Goal: Task Accomplishment & Management: Manage account settings

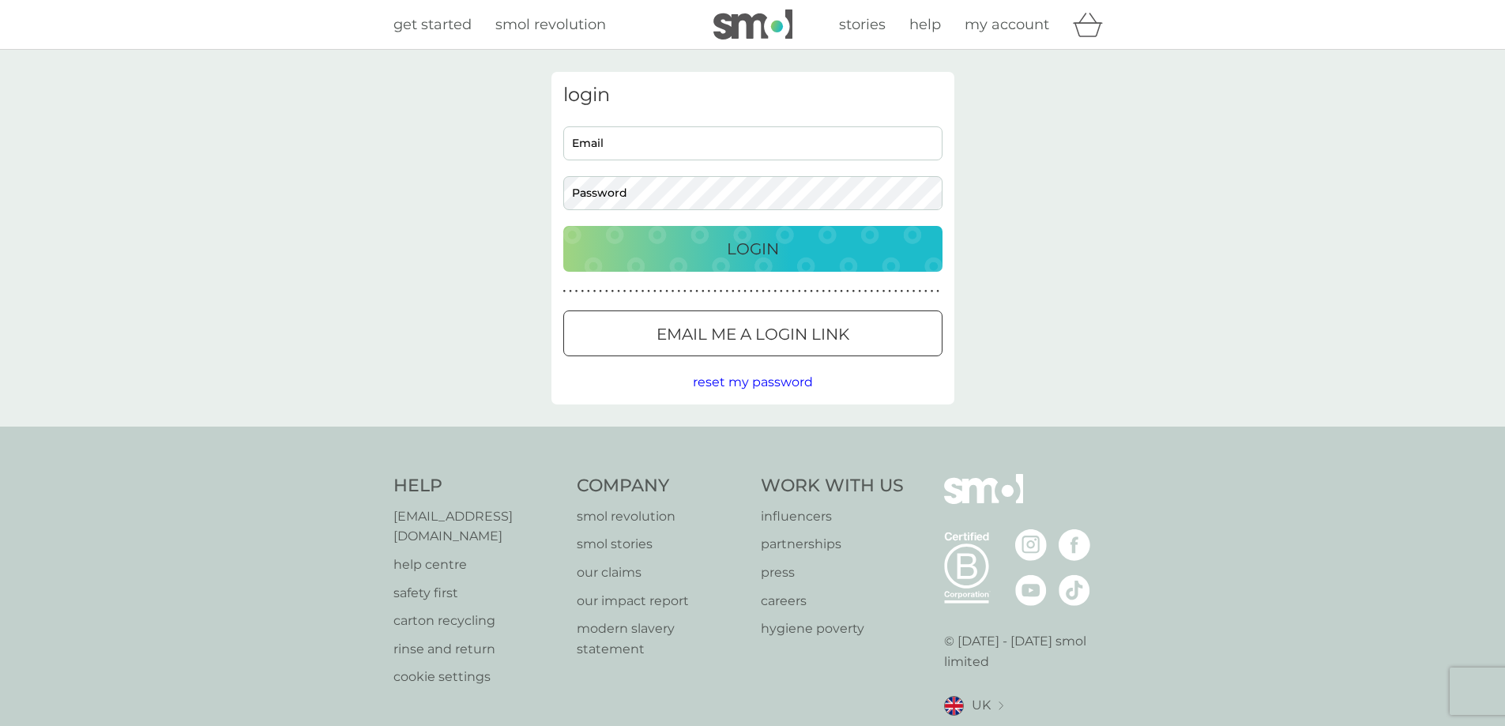
type input "[PERSON_NAME][EMAIL_ADDRESS][DOMAIN_NAME]"
click at [651, 263] on button "Login" at bounding box center [752, 249] width 379 height 46
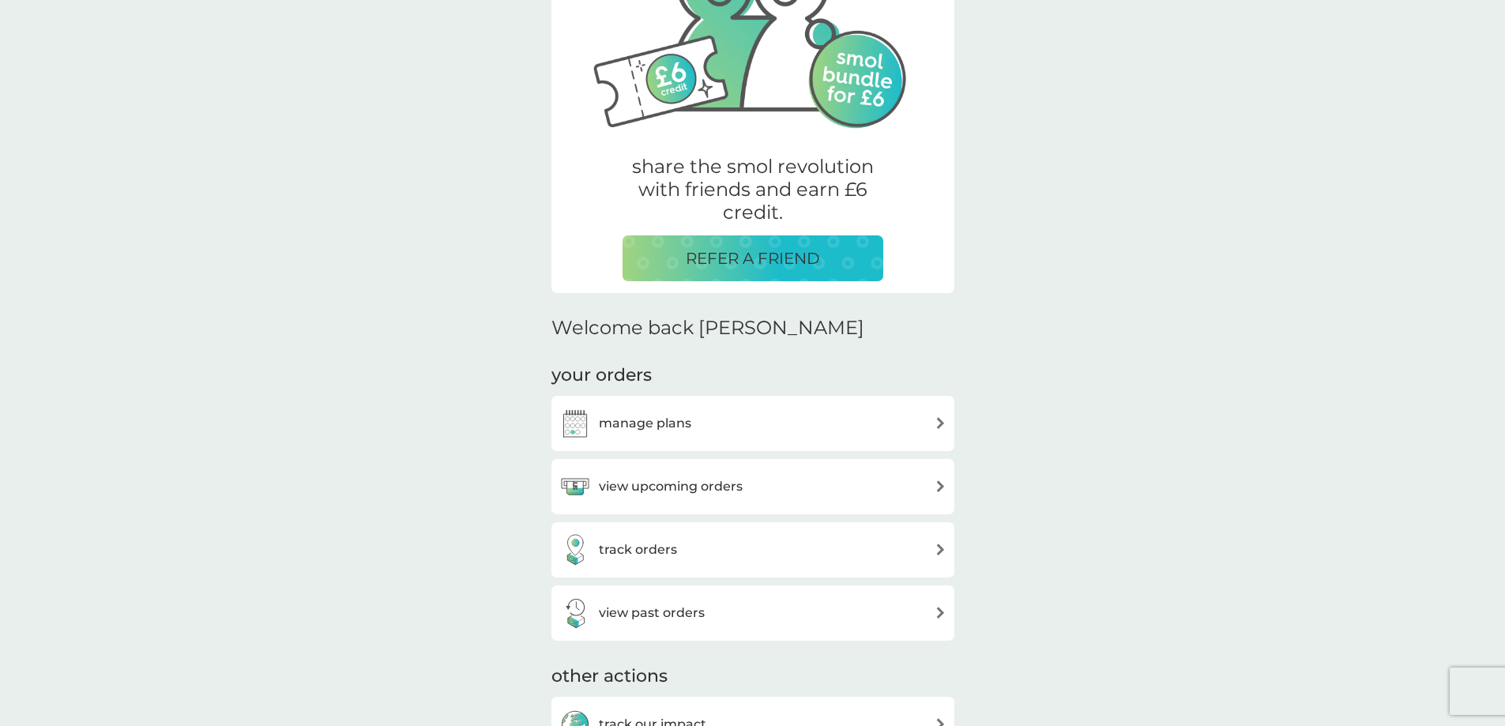
scroll to position [237, 0]
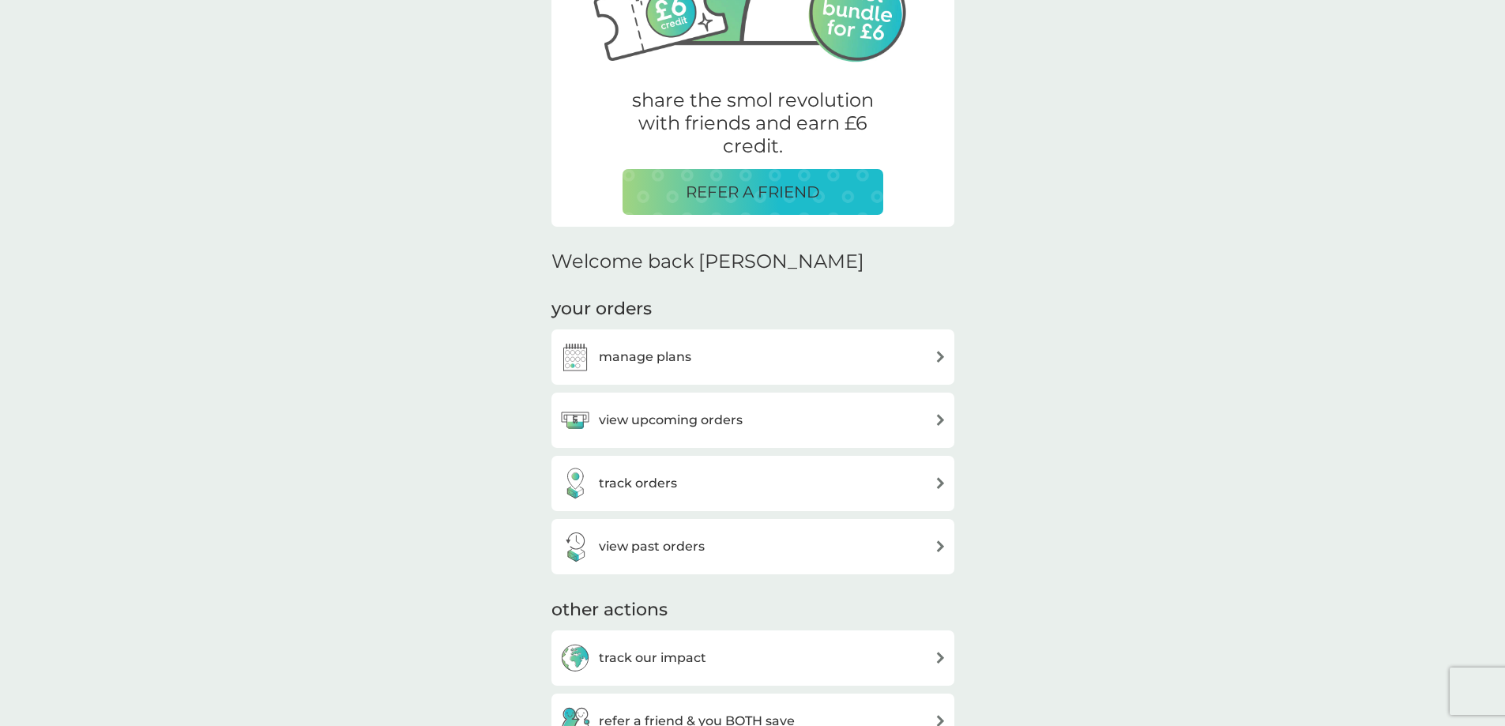
click at [740, 425] on h3 "view upcoming orders" at bounding box center [671, 420] width 144 height 21
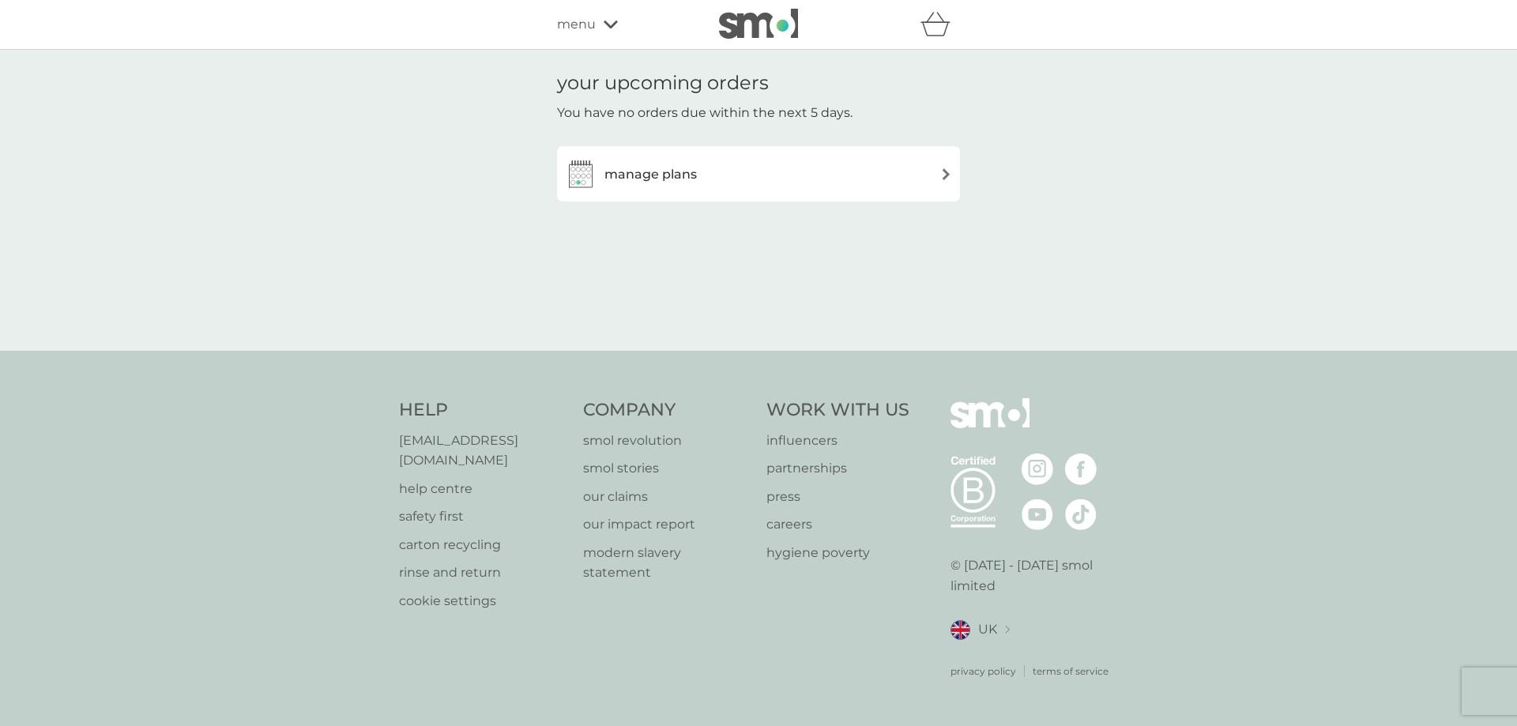
click at [672, 175] on h3 "manage plans" at bounding box center [650, 174] width 92 height 21
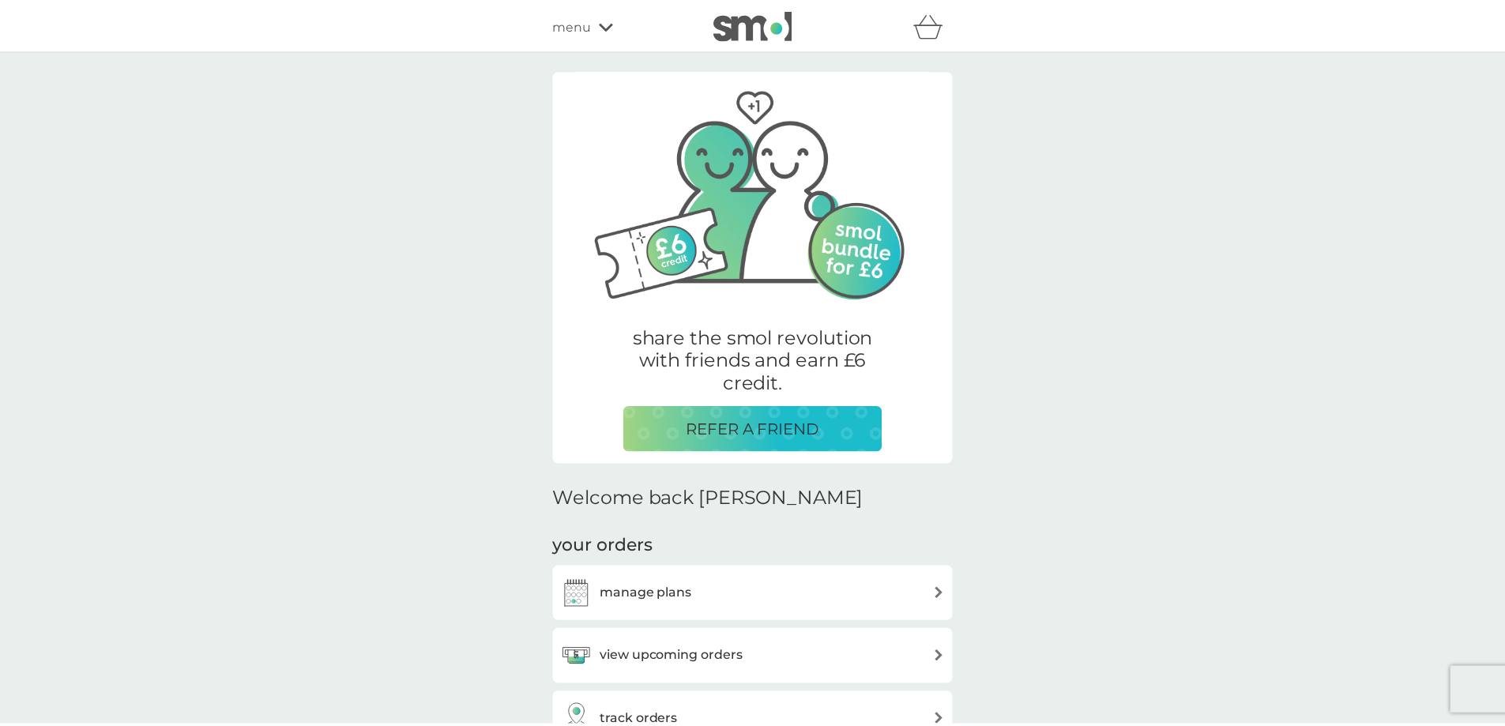
scroll to position [237, 0]
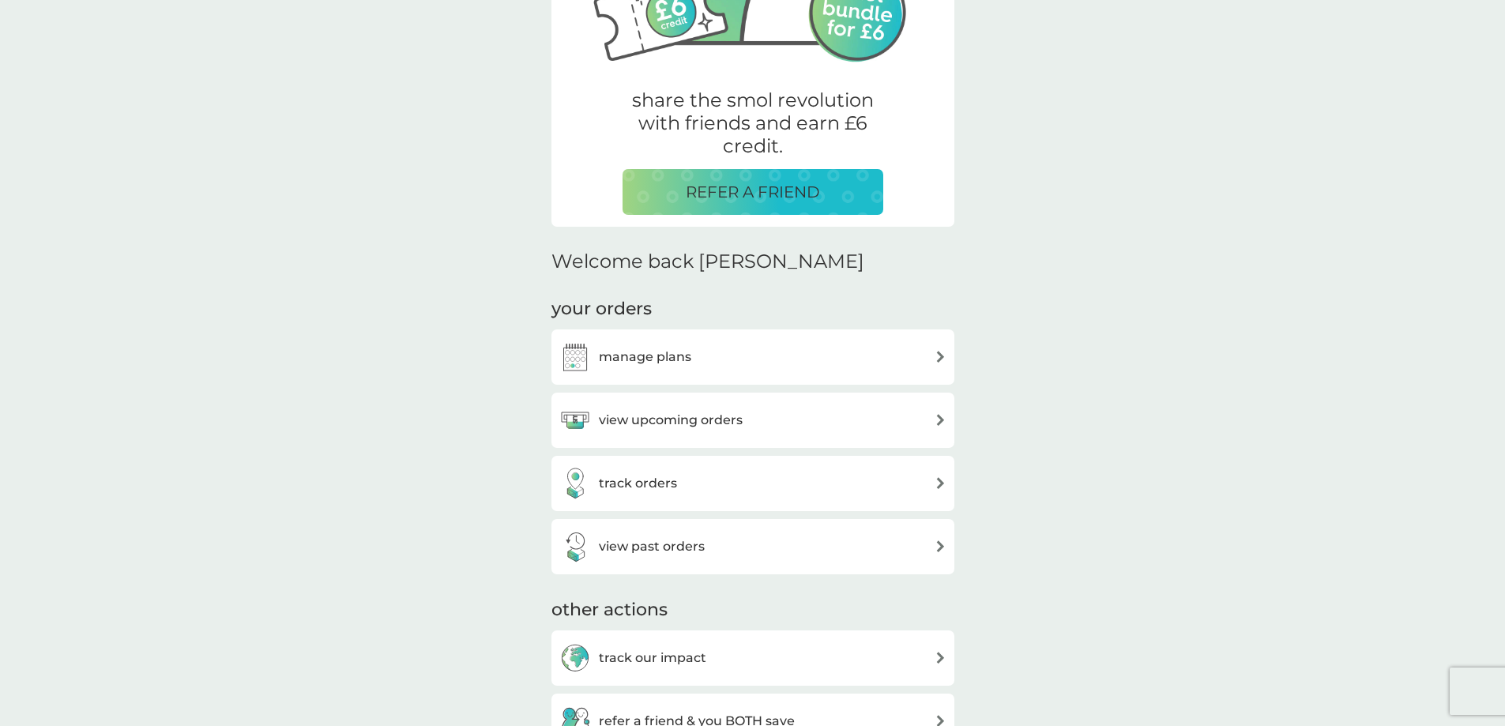
click at [679, 540] on h3 "view past orders" at bounding box center [652, 546] width 106 height 21
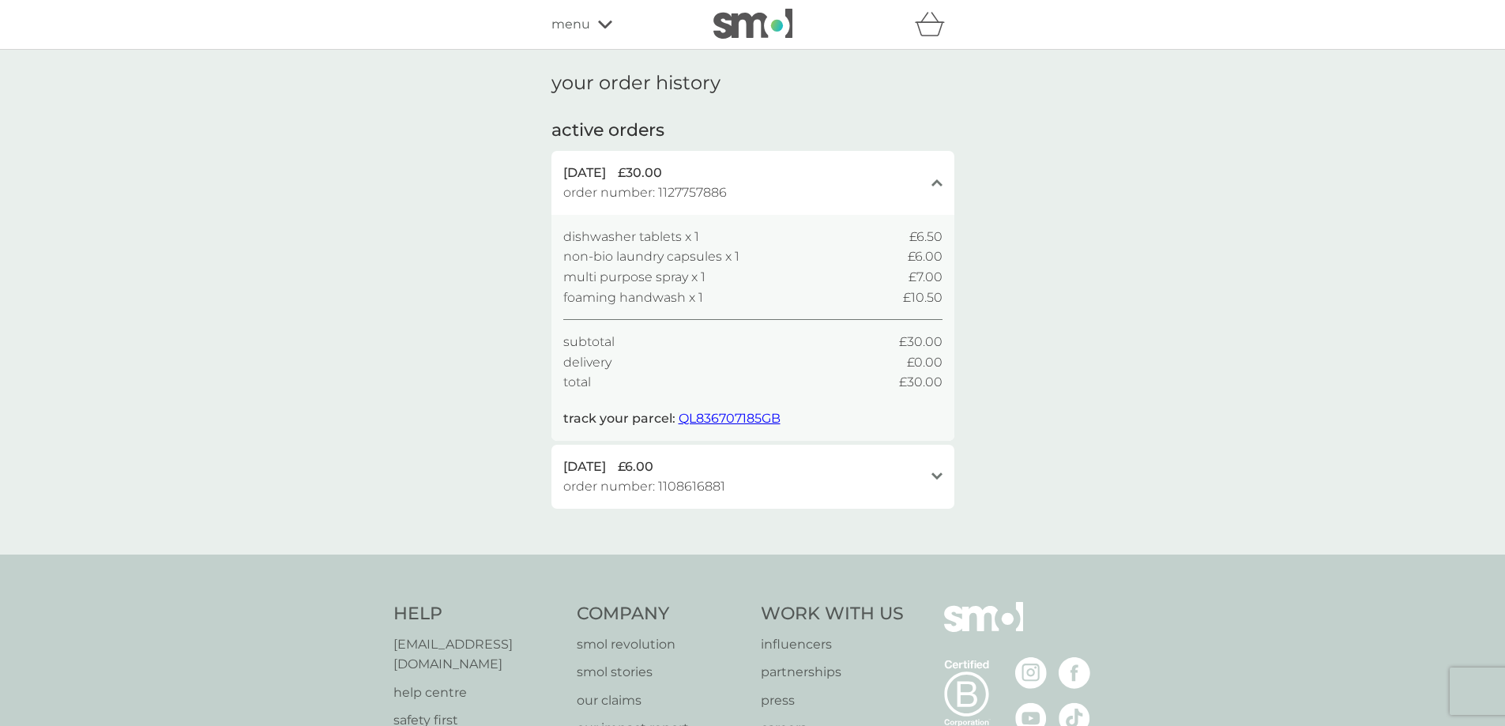
scroll to position [237, 0]
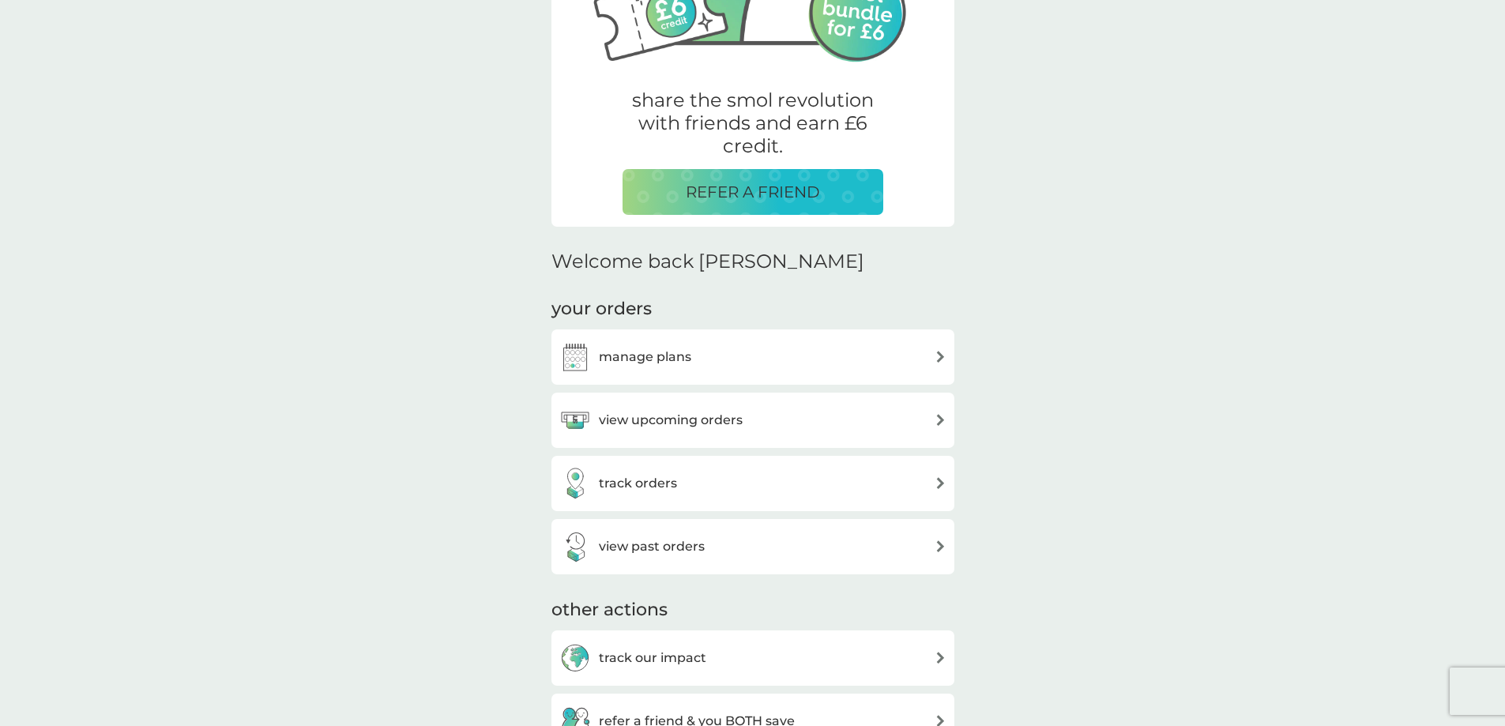
click at [738, 491] on div "track orders" at bounding box center [752, 484] width 387 height 32
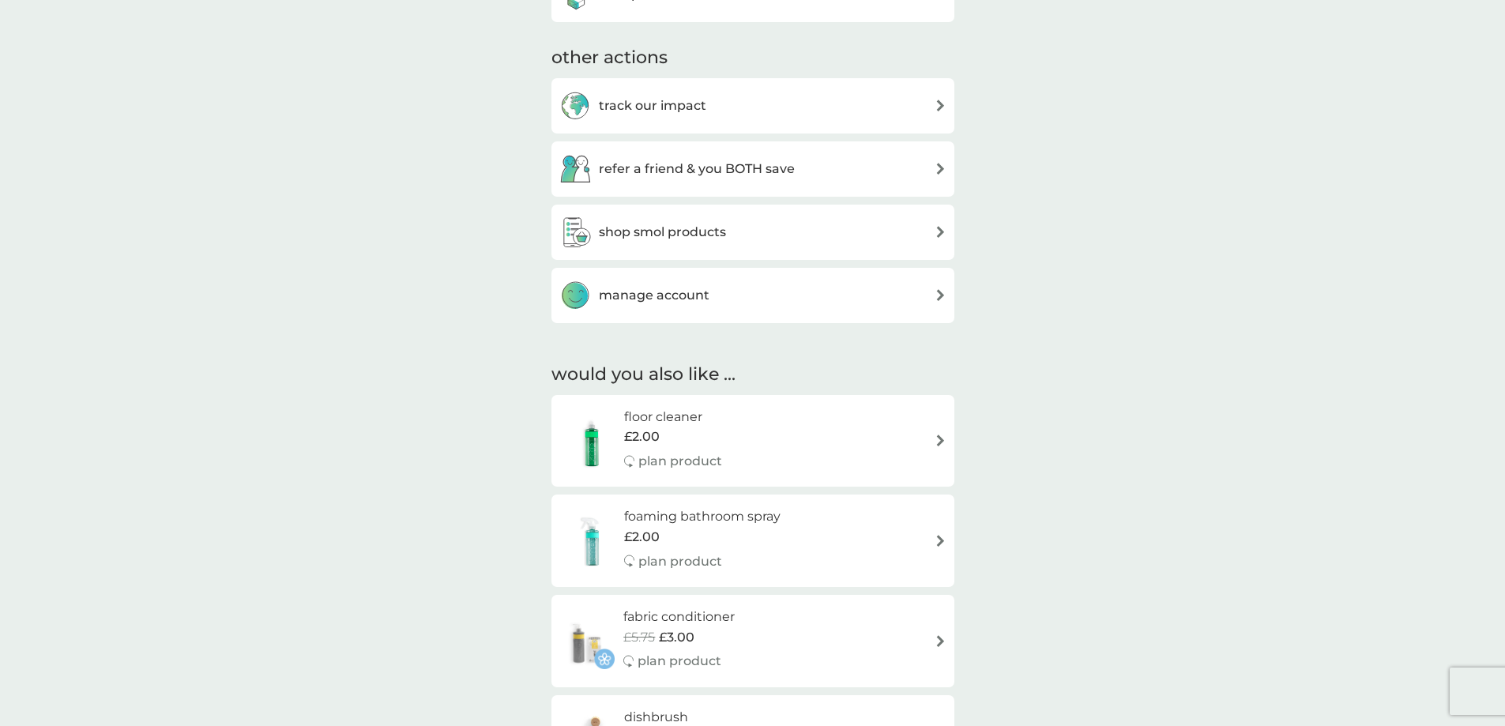
scroll to position [790, 0]
click at [716, 287] on div "manage account" at bounding box center [752, 295] width 387 height 32
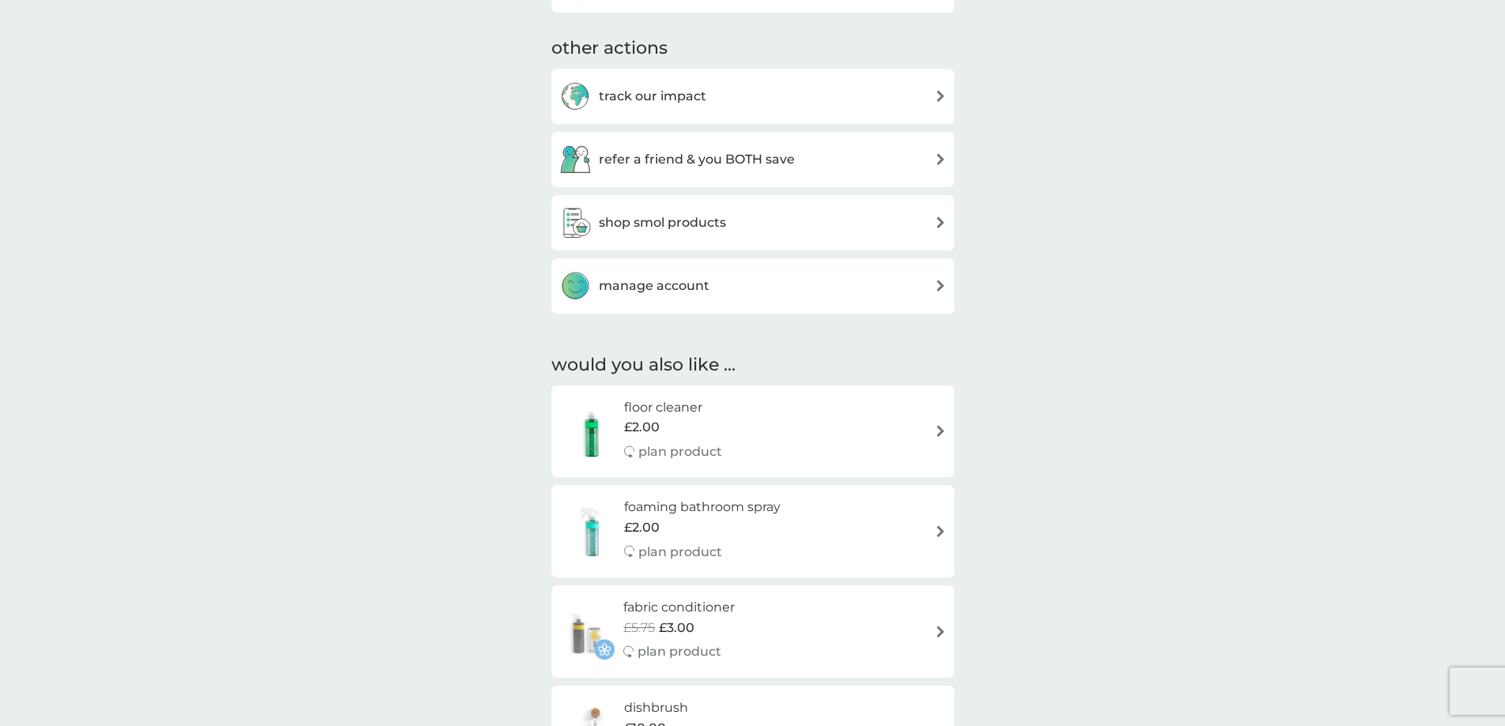
scroll to position [790, 0]
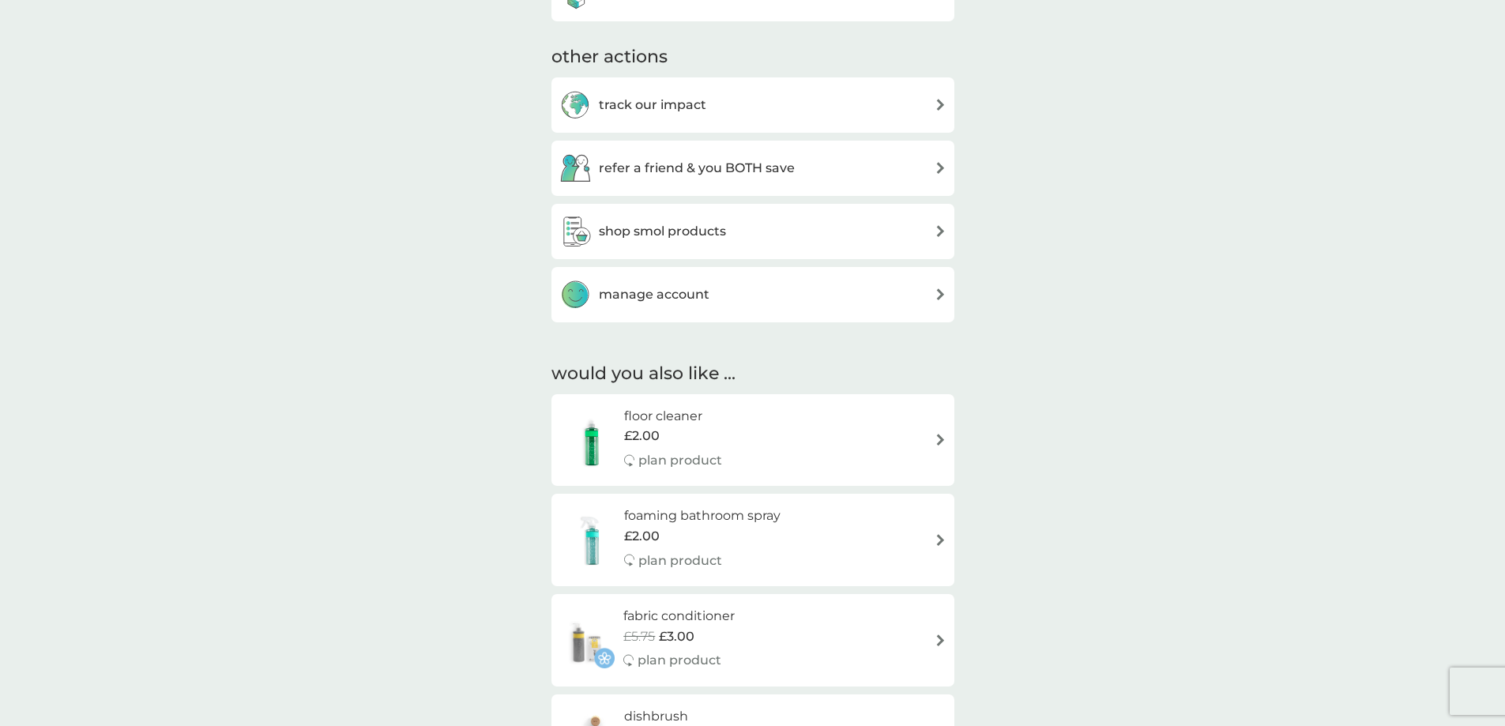
click at [687, 292] on h3 "manage account" at bounding box center [654, 294] width 111 height 21
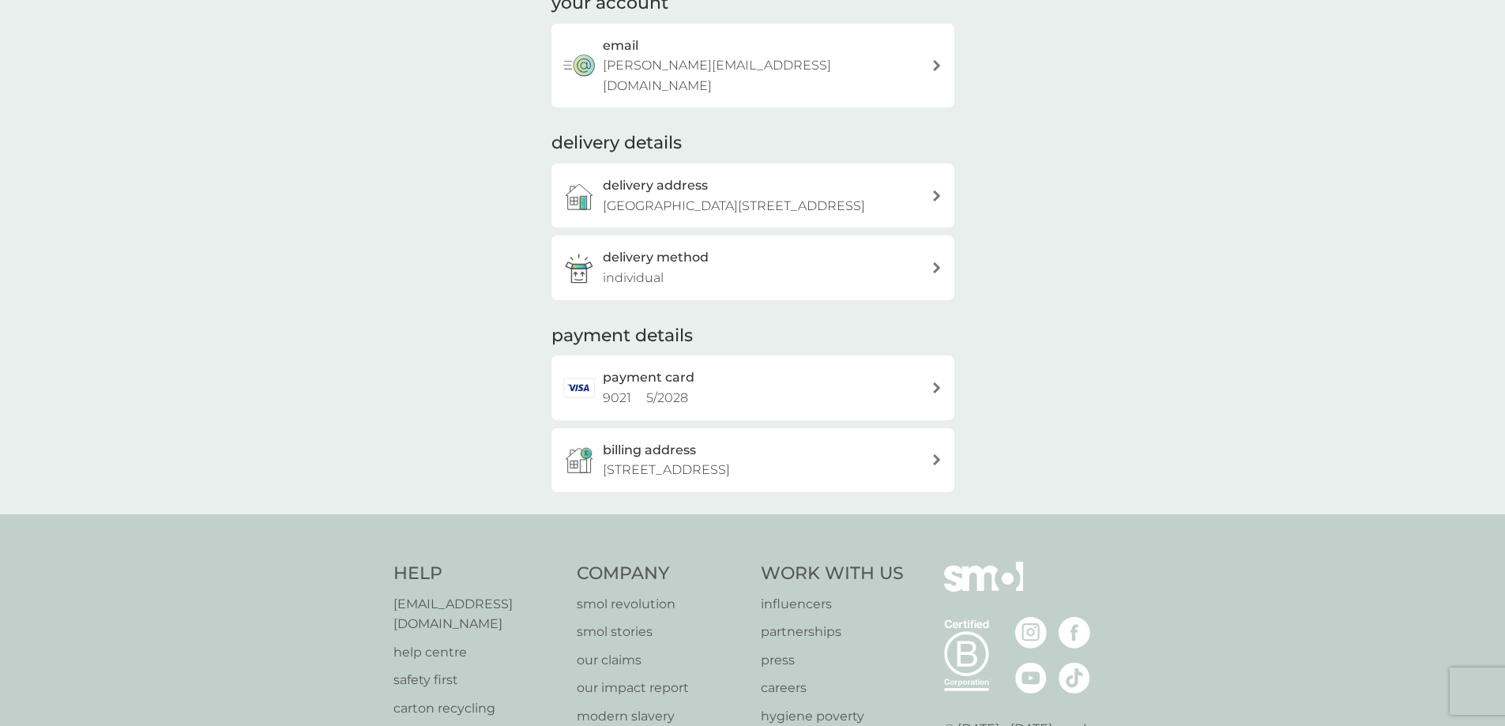
scroll to position [291, 0]
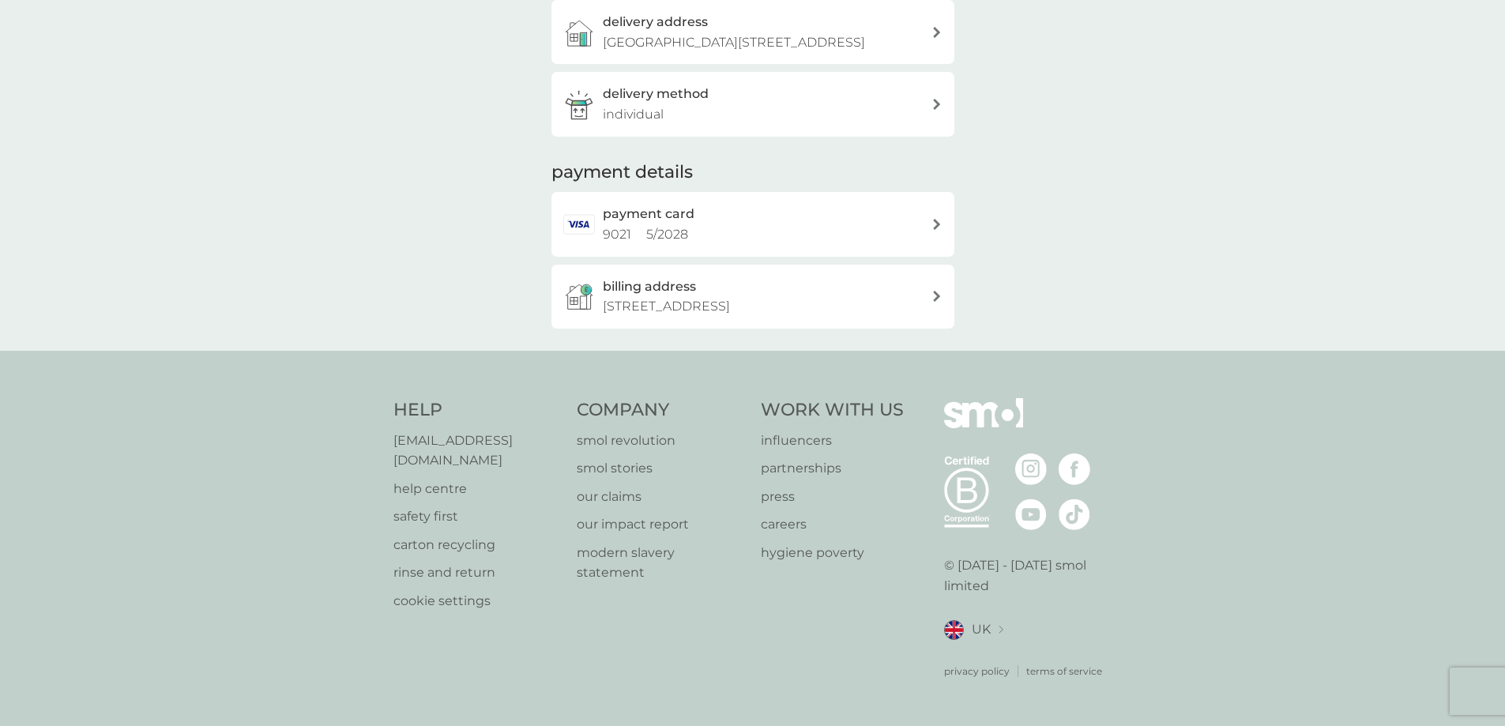
click at [435, 487] on p "help centre" at bounding box center [477, 489] width 168 height 21
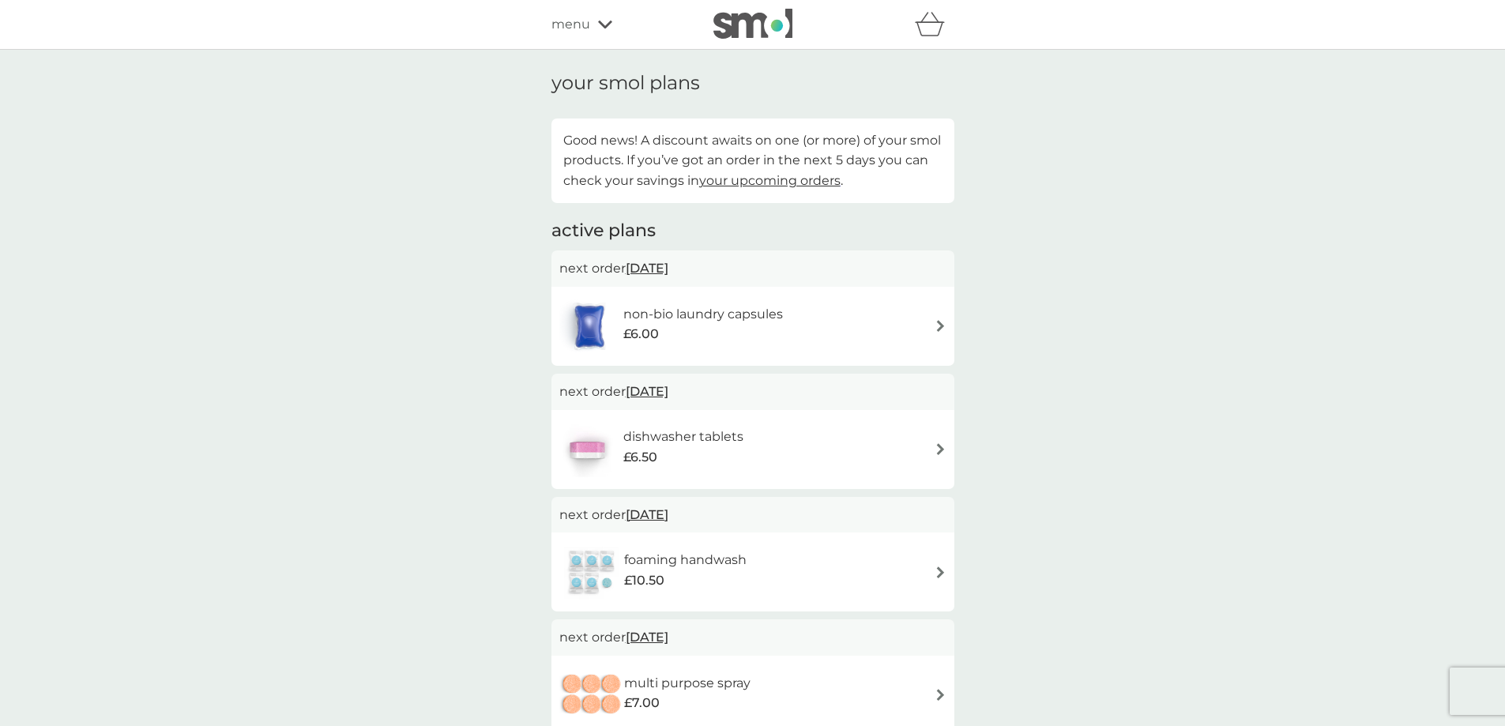
click at [888, 322] on div "non-bio laundry capsules £6.00" at bounding box center [752, 326] width 387 height 55
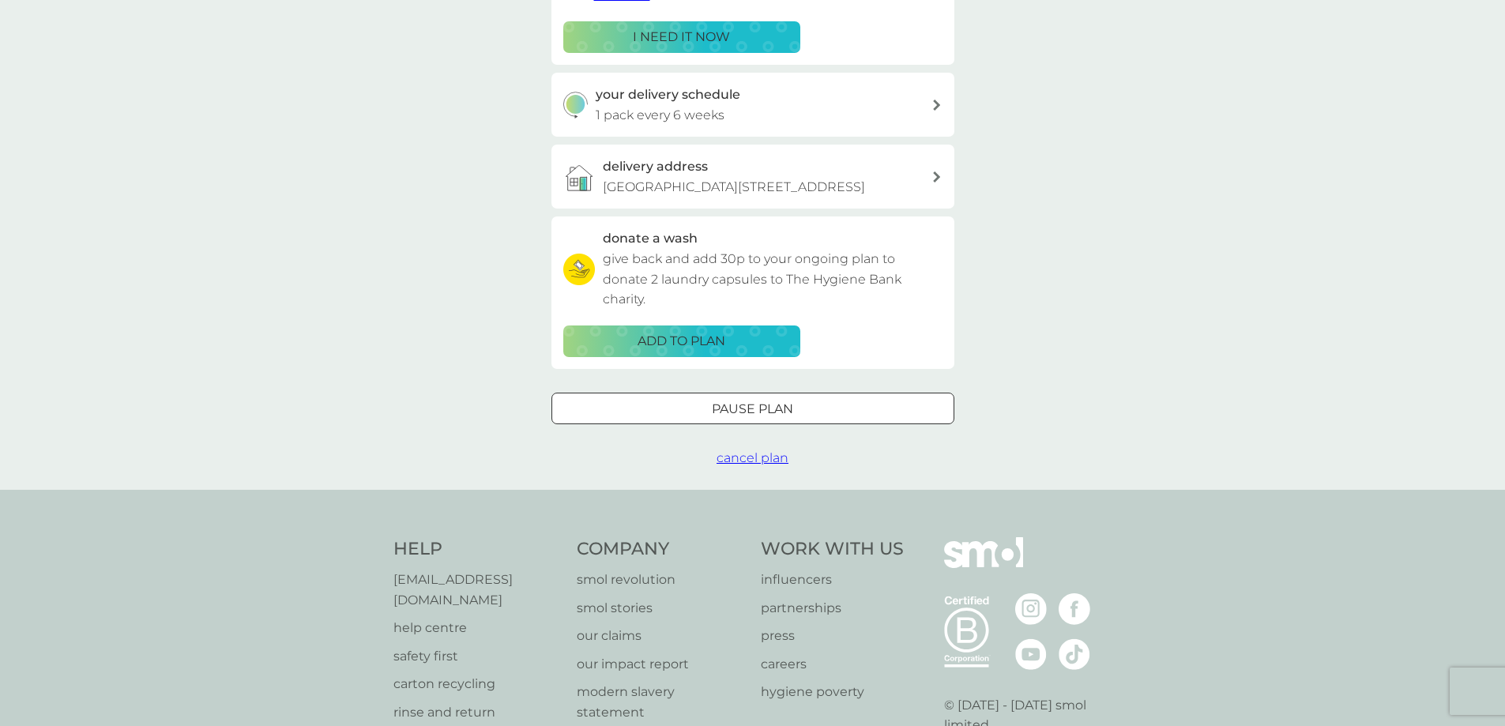
scroll to position [316, 0]
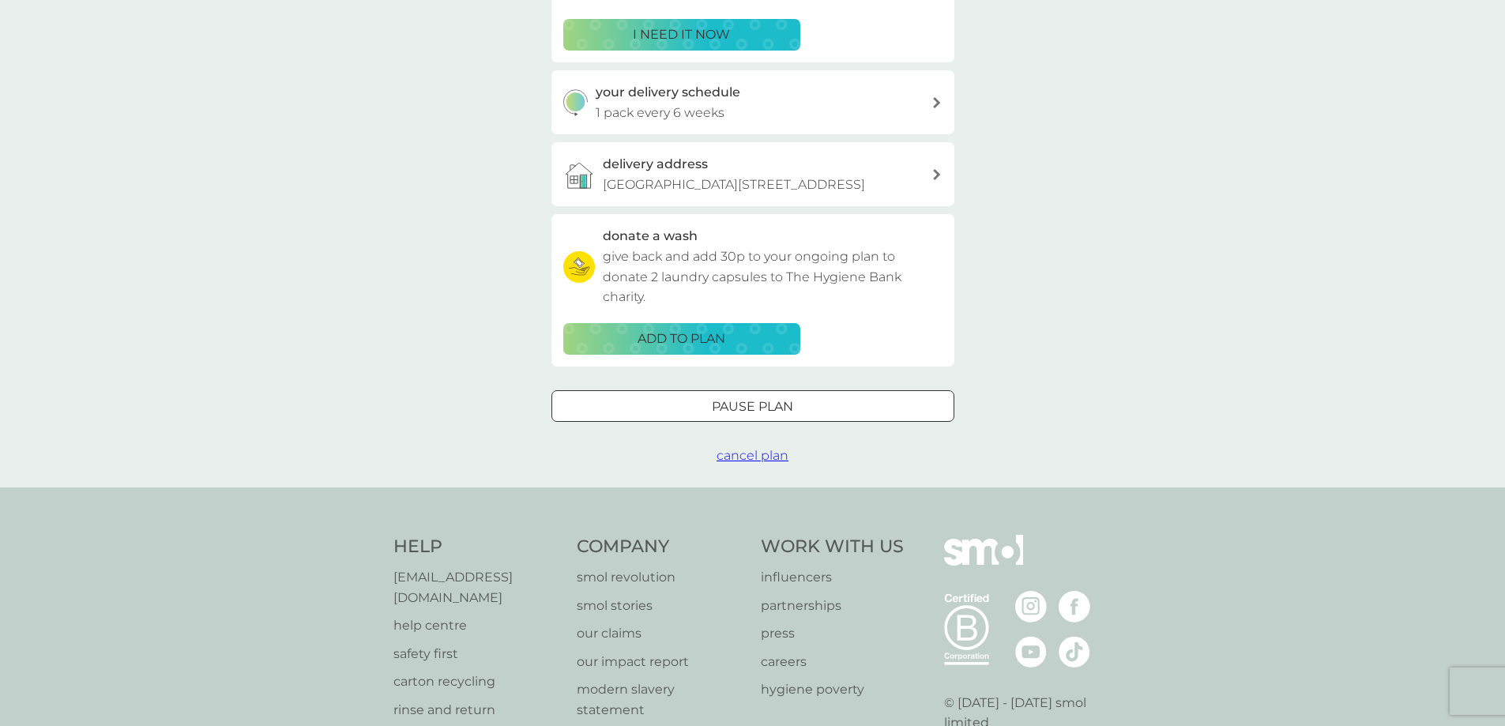
click at [754, 463] on span "cancel plan" at bounding box center [753, 455] width 72 height 15
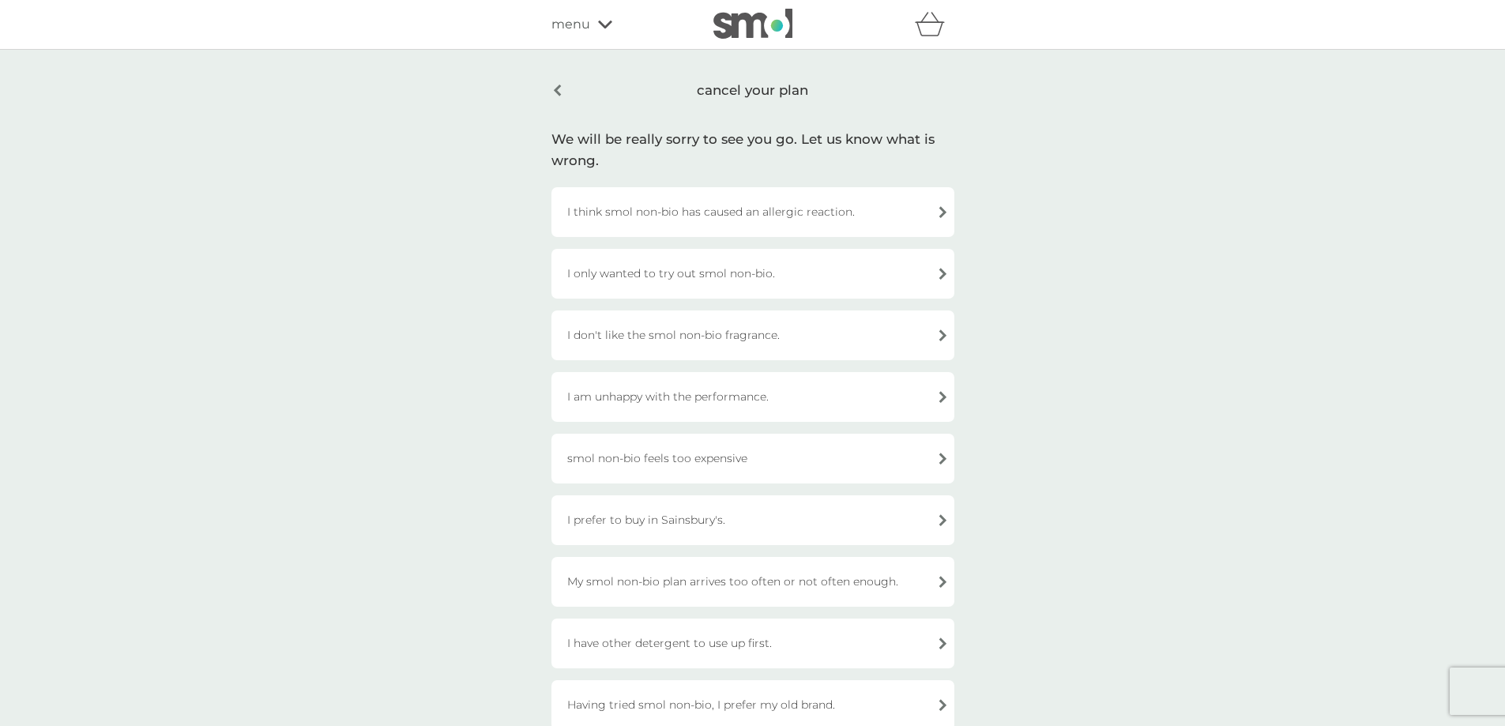
click at [751, 269] on div "I only wanted to try out smol non-bio." at bounding box center [752, 274] width 403 height 50
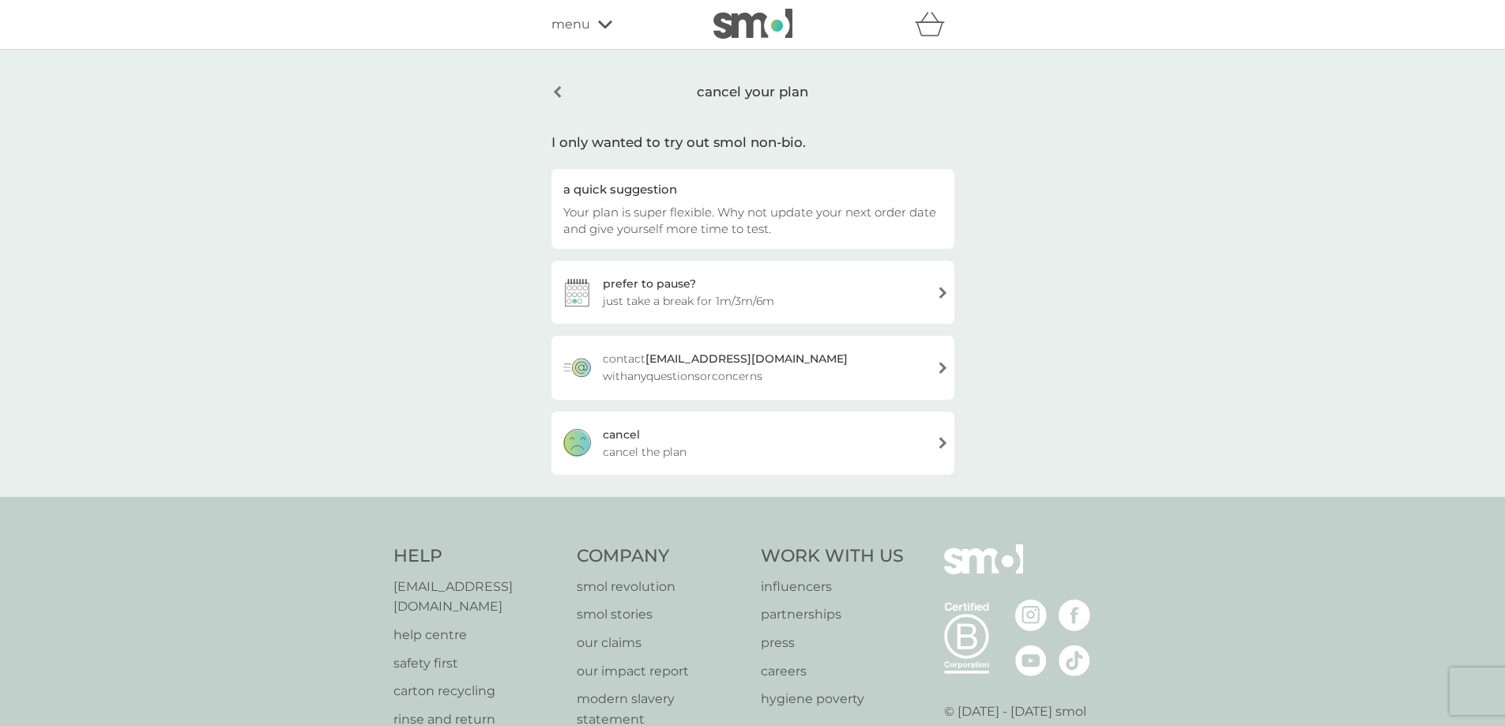
click at [697, 446] on div "cancel cancel the plan" at bounding box center [752, 443] width 403 height 63
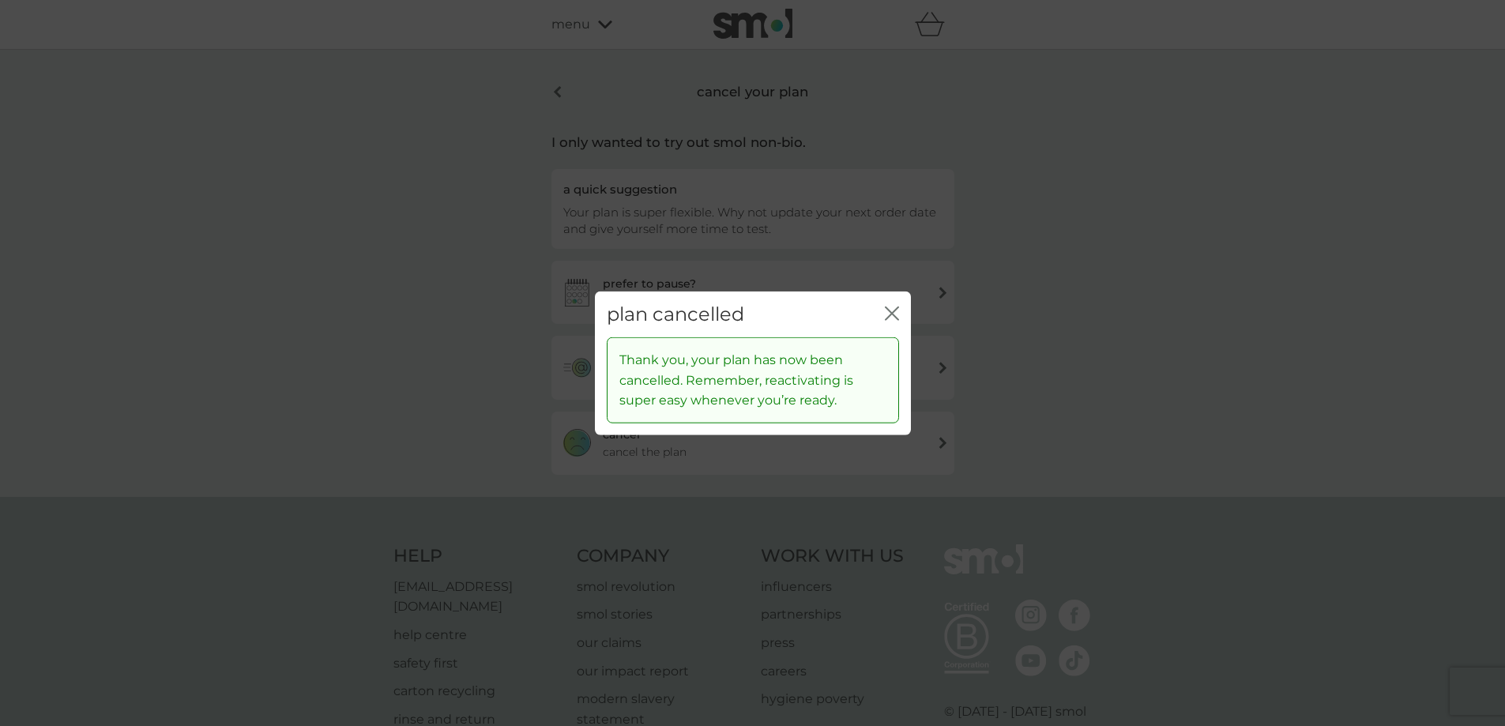
click at [891, 316] on icon "close" at bounding box center [892, 313] width 14 height 14
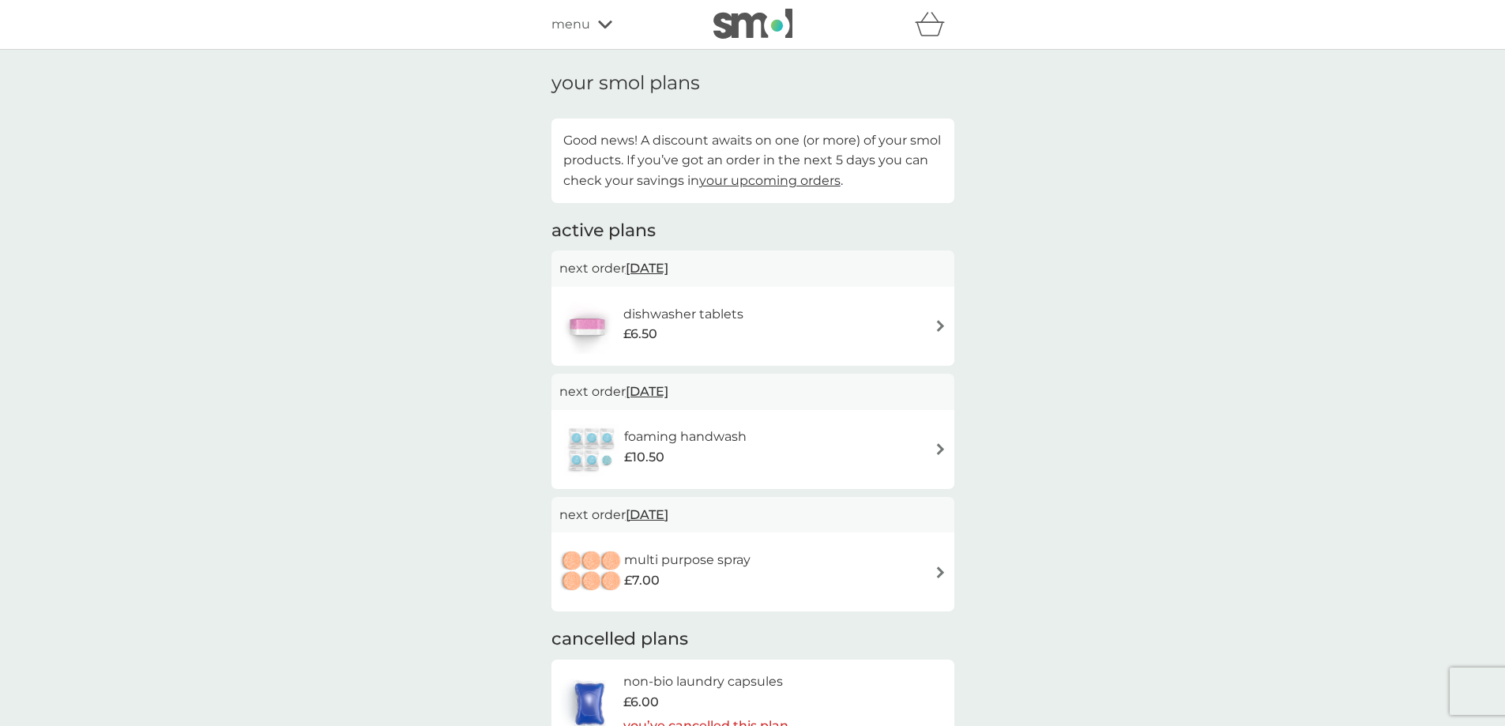
click at [768, 316] on div "dishwasher tablets £6.50" at bounding box center [752, 326] width 387 height 55
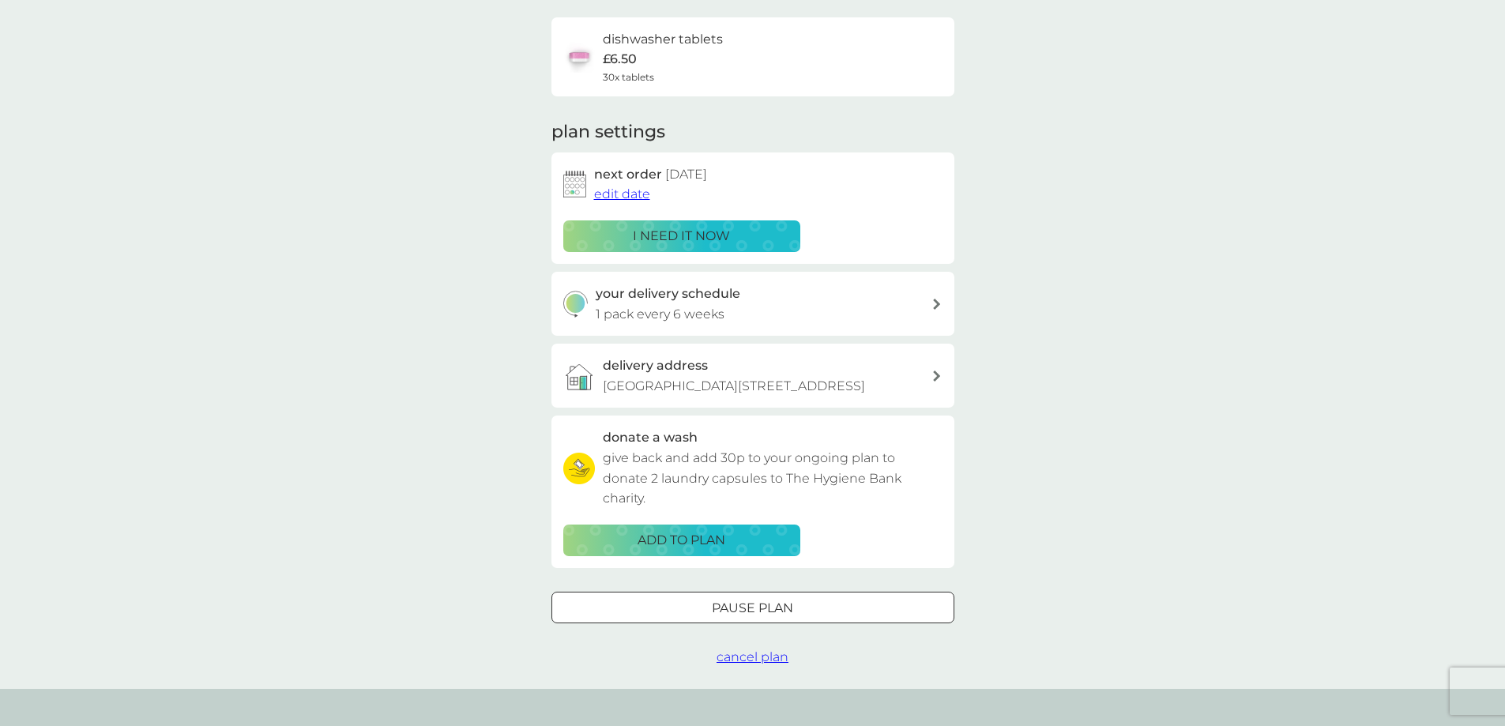
scroll to position [316, 0]
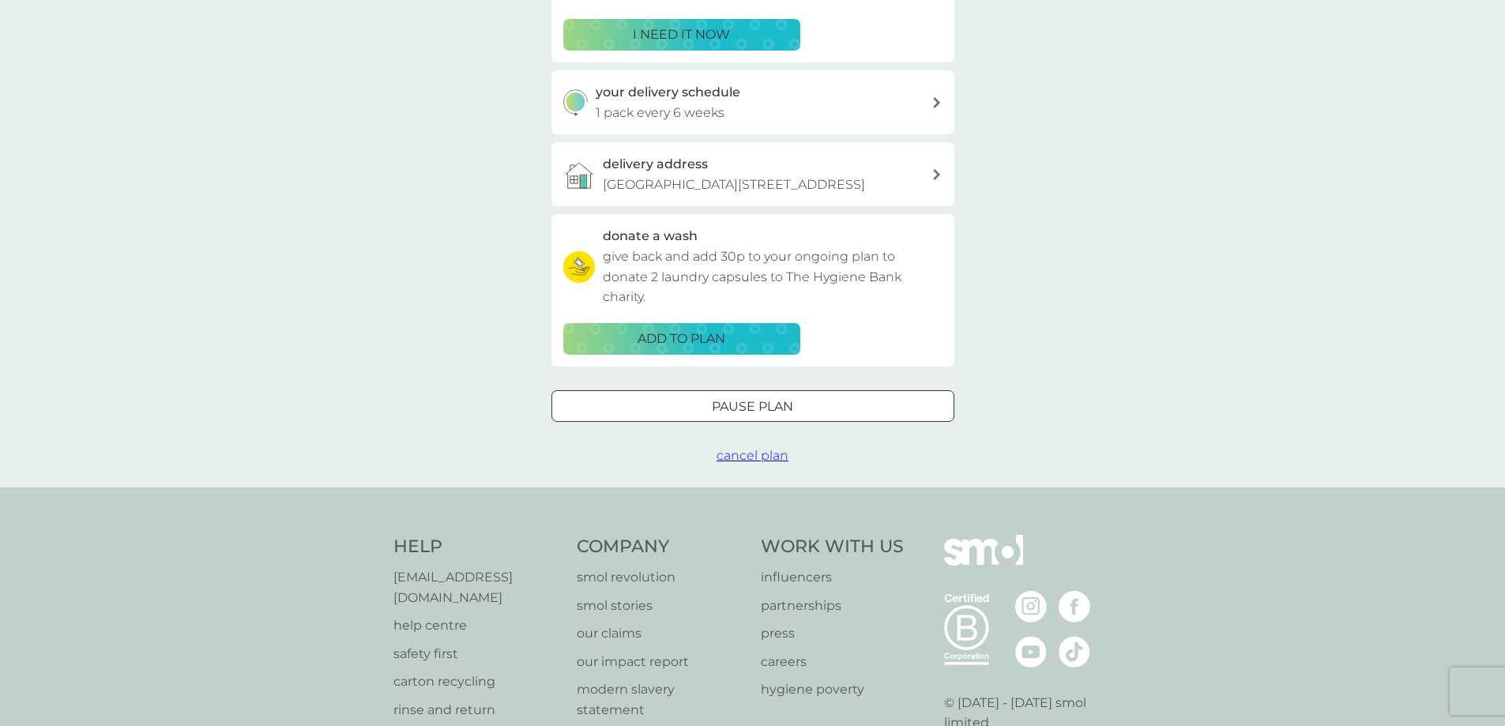
click at [755, 463] on span "cancel plan" at bounding box center [753, 455] width 72 height 15
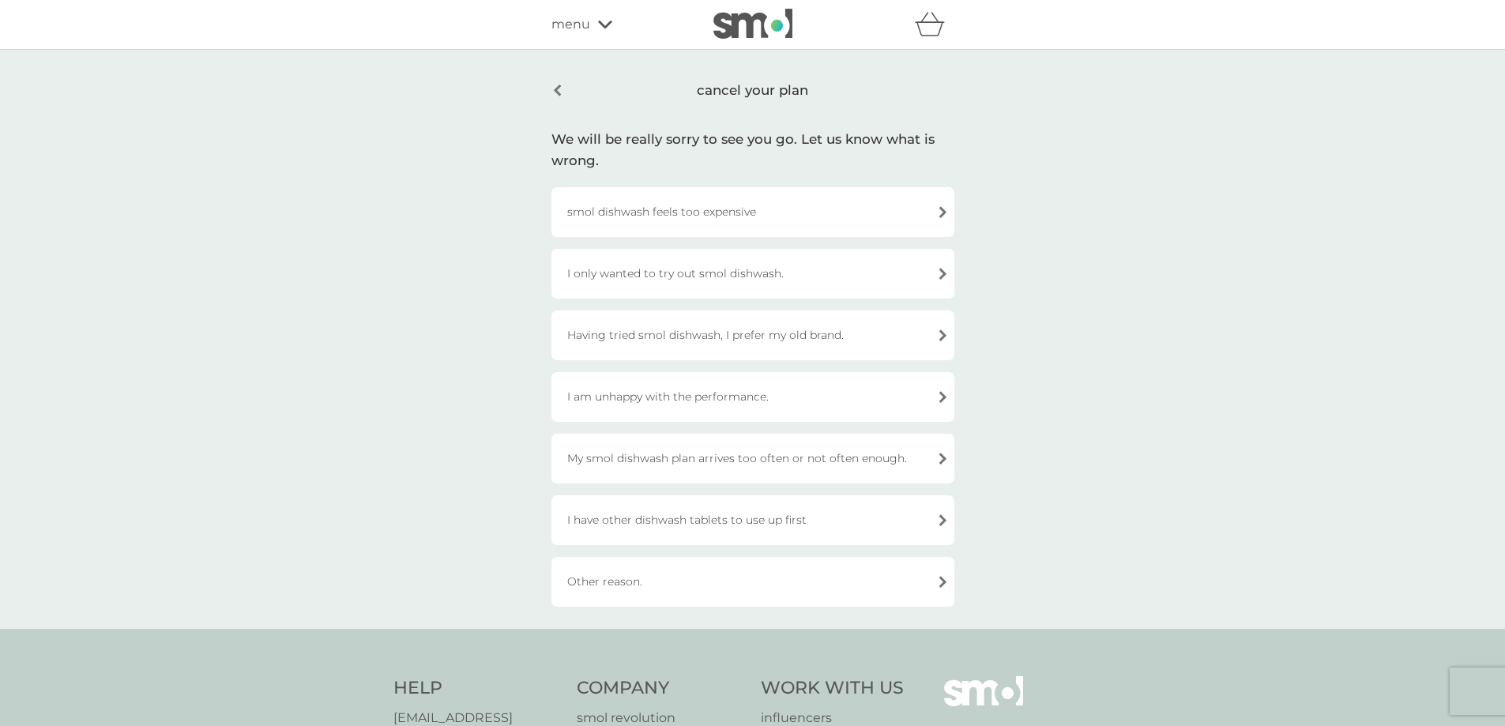
click at [706, 281] on div "I only wanted to try out smol dishwash." at bounding box center [752, 274] width 403 height 50
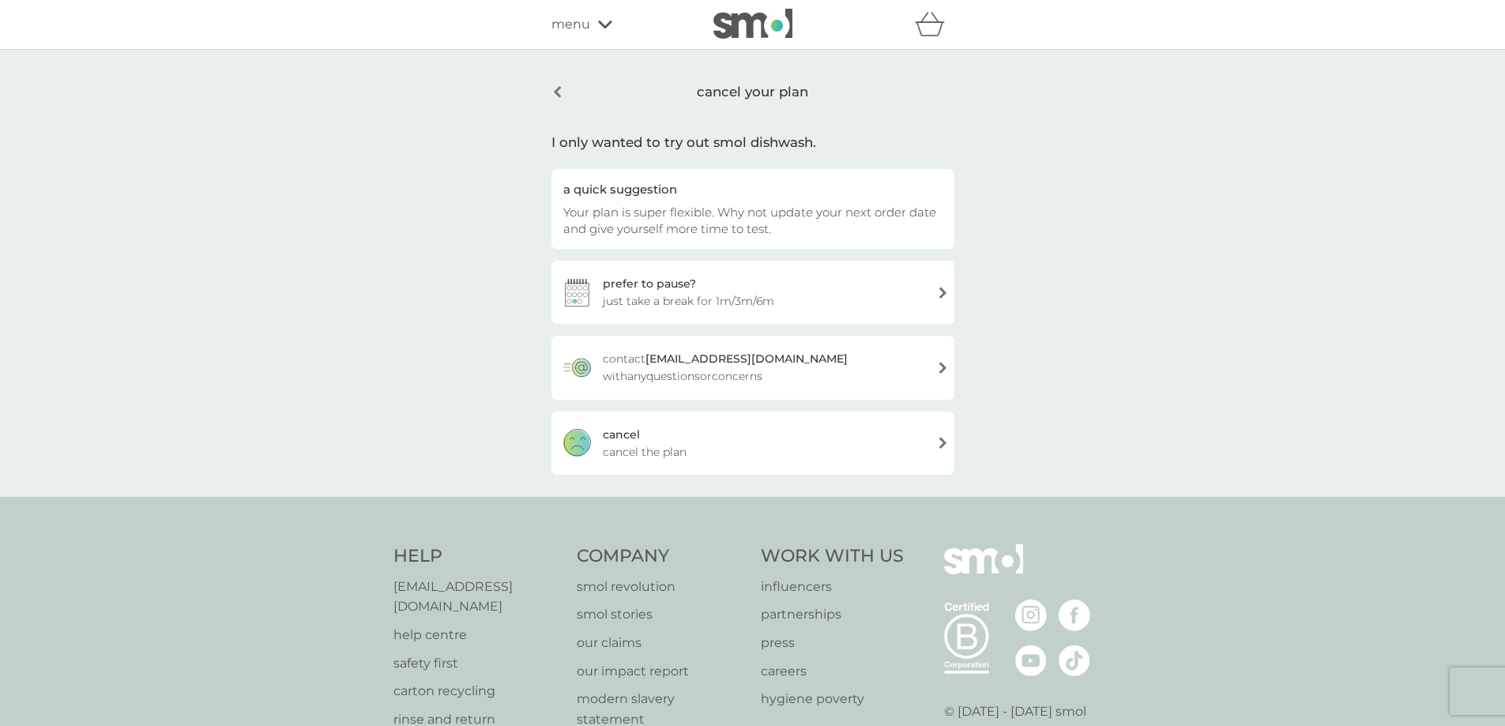
click at [676, 449] on span "cancel the plan" at bounding box center [645, 451] width 84 height 17
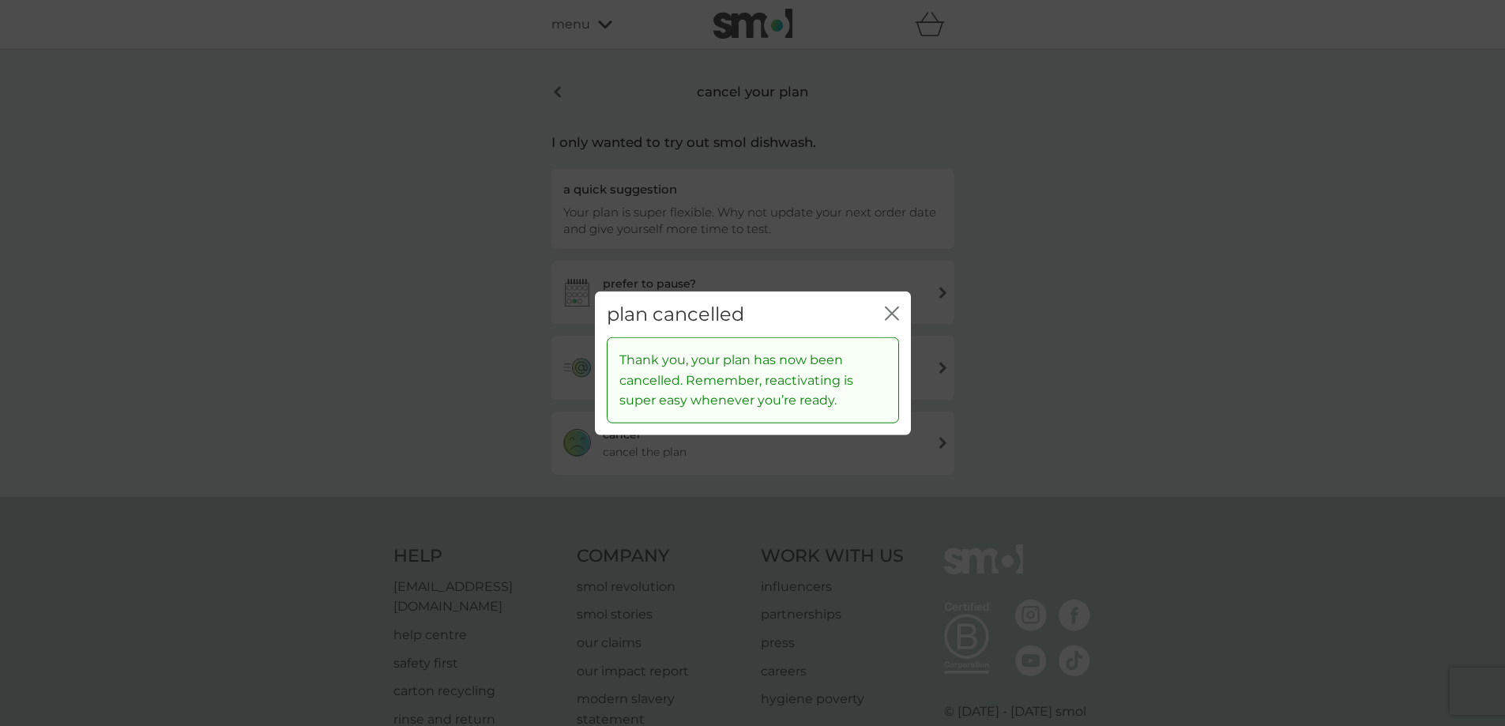
click at [898, 311] on icon "close" at bounding box center [892, 313] width 14 height 14
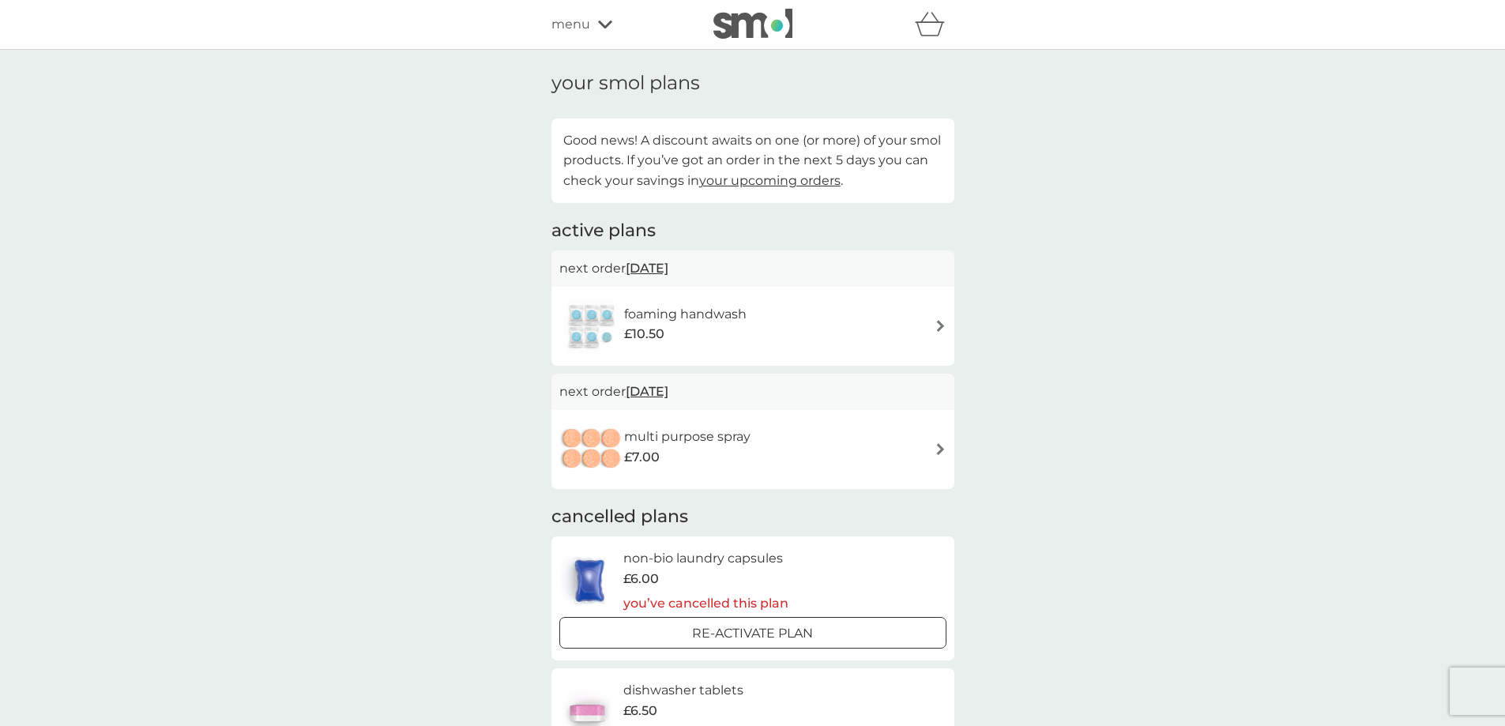
click at [819, 322] on div "foaming handwash £10.50" at bounding box center [752, 326] width 387 height 55
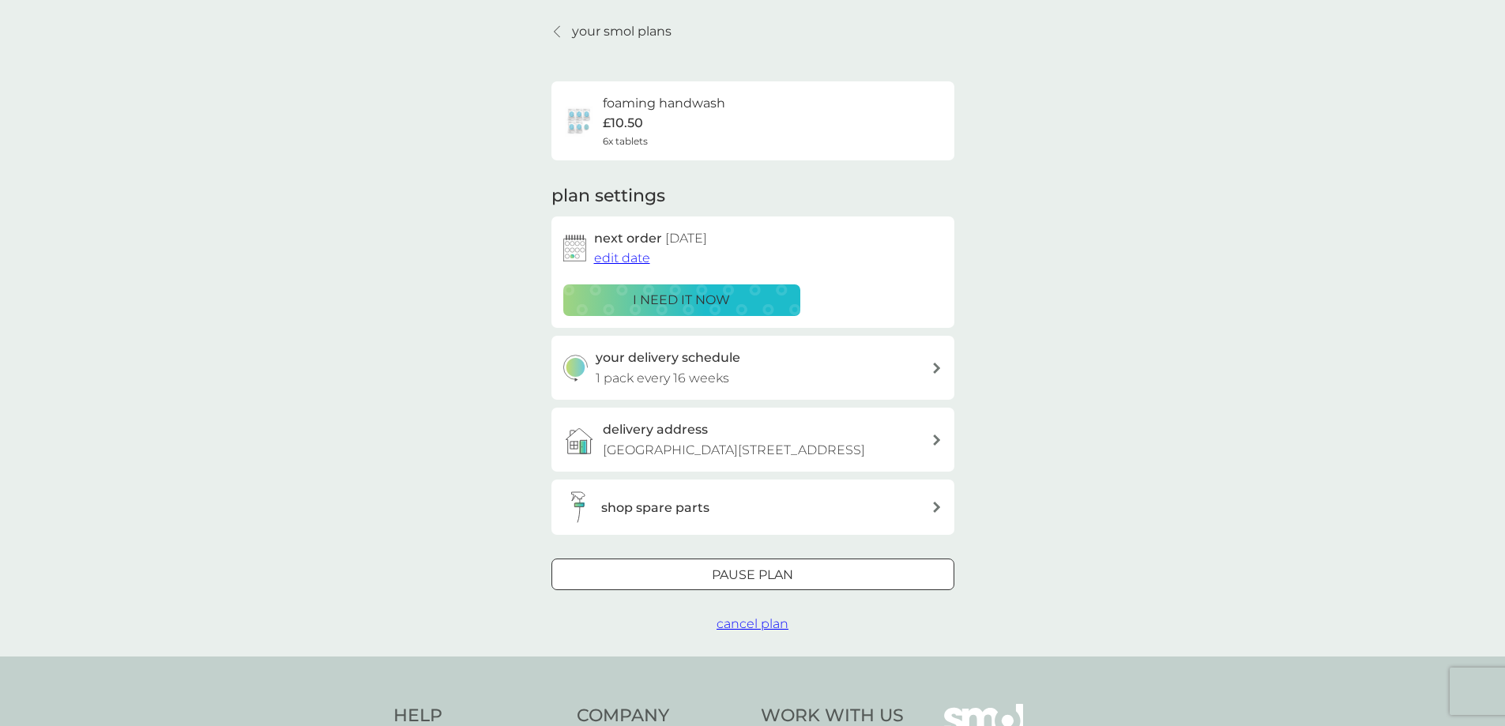
scroll to position [79, 0]
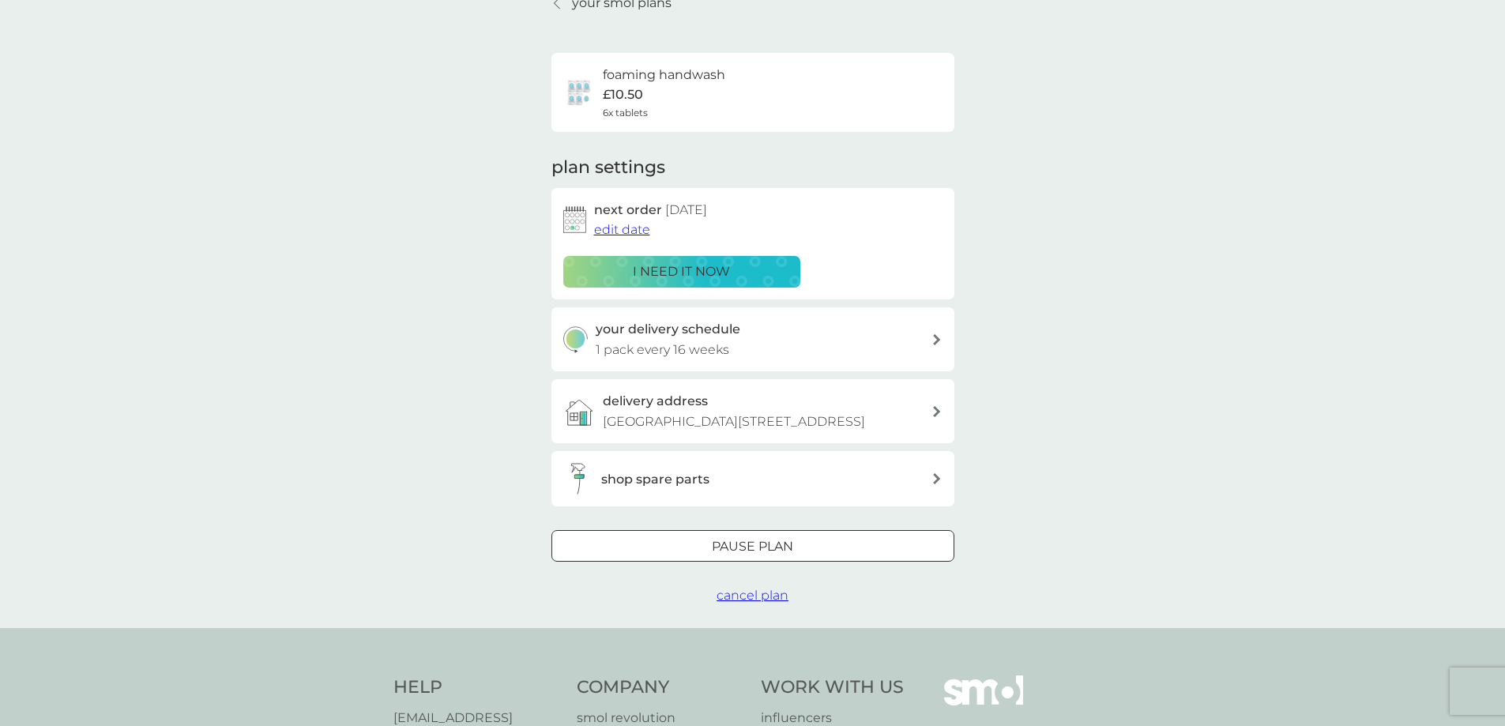
click at [765, 603] on span "cancel plan" at bounding box center [753, 595] width 72 height 15
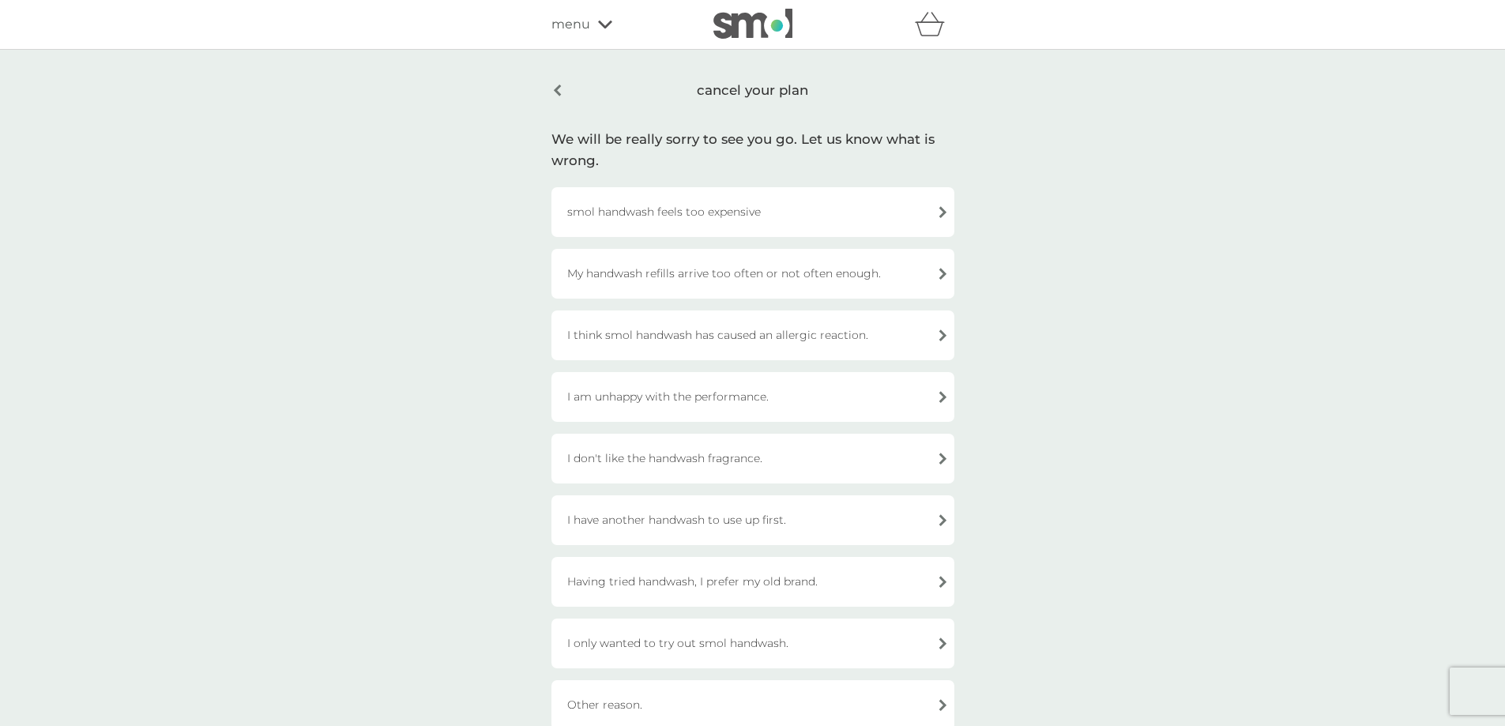
click at [739, 214] on div "smol handwash feels too expensive" at bounding box center [752, 212] width 403 height 50
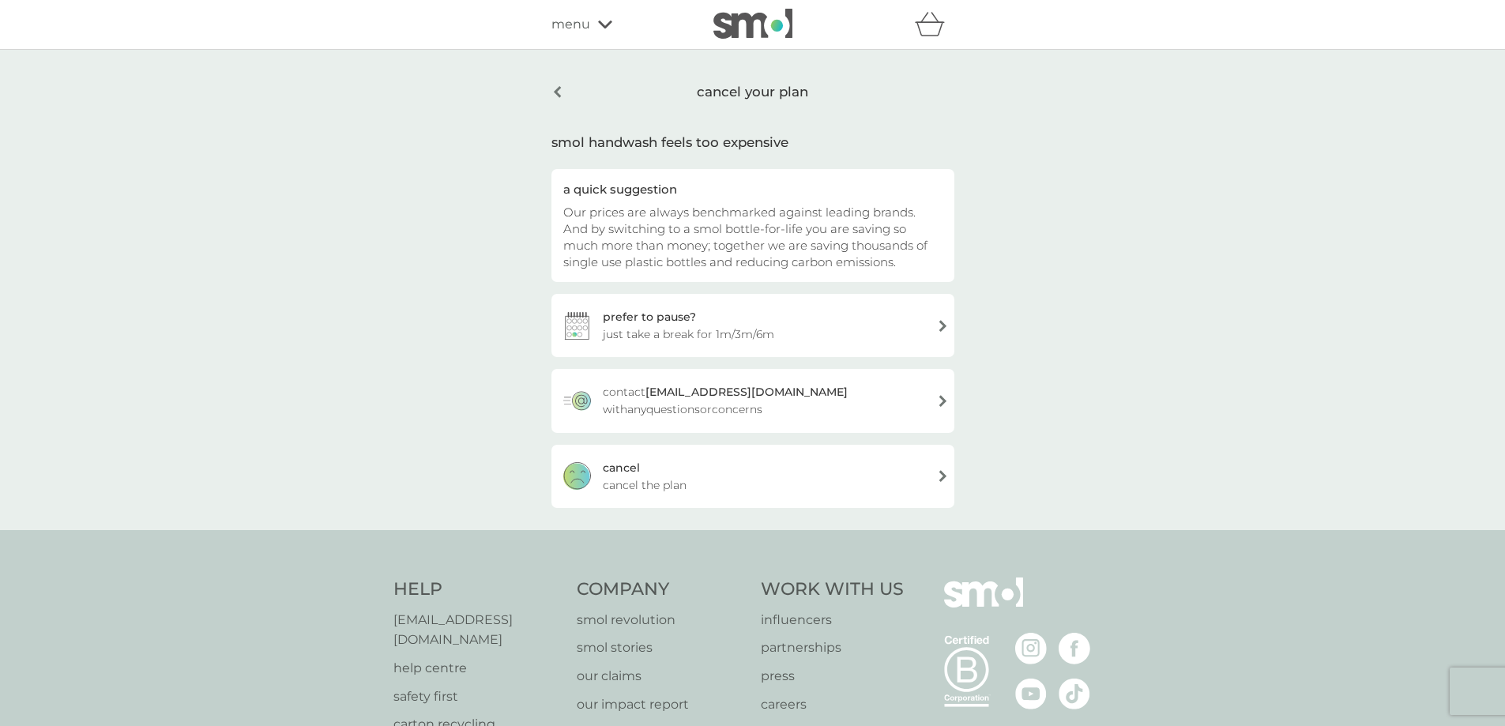
click at [676, 478] on span "cancel the plan" at bounding box center [645, 484] width 84 height 17
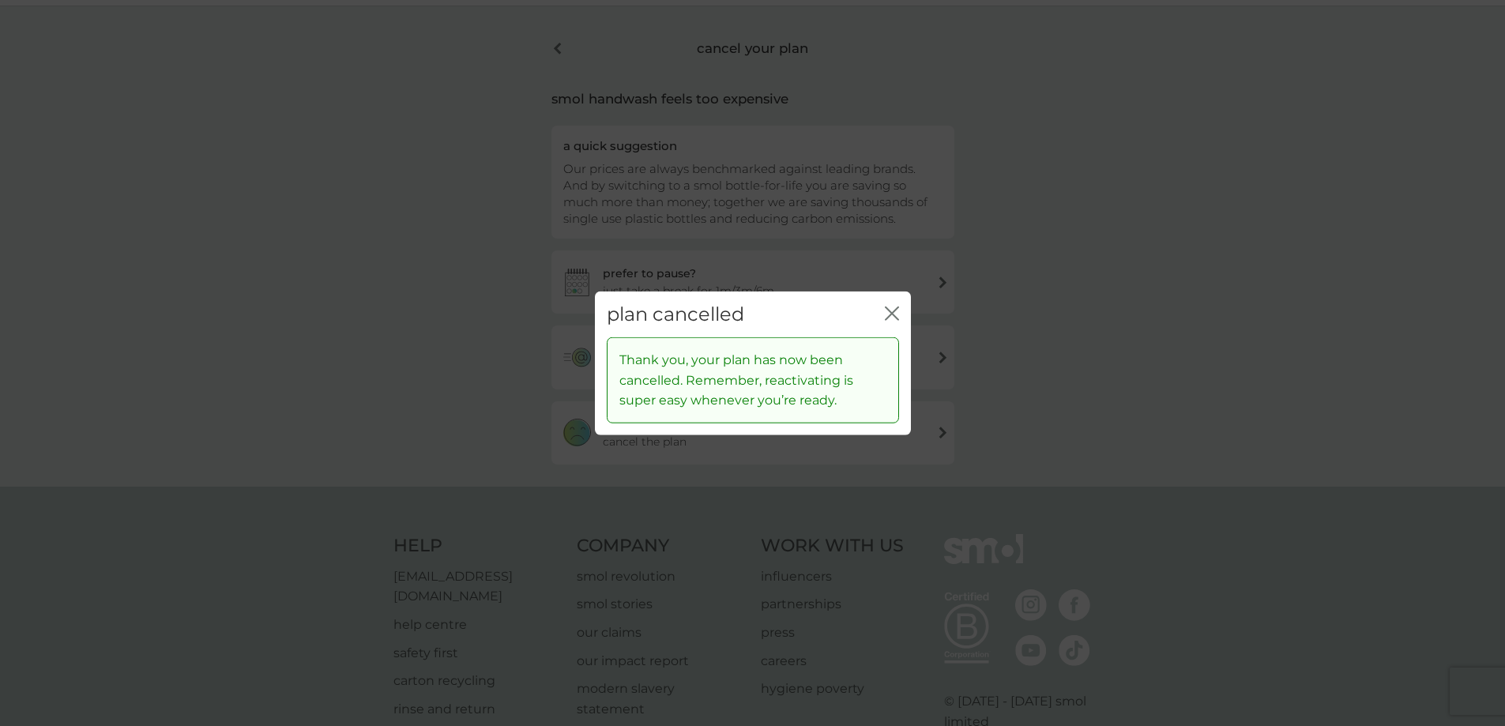
scroll to position [79, 0]
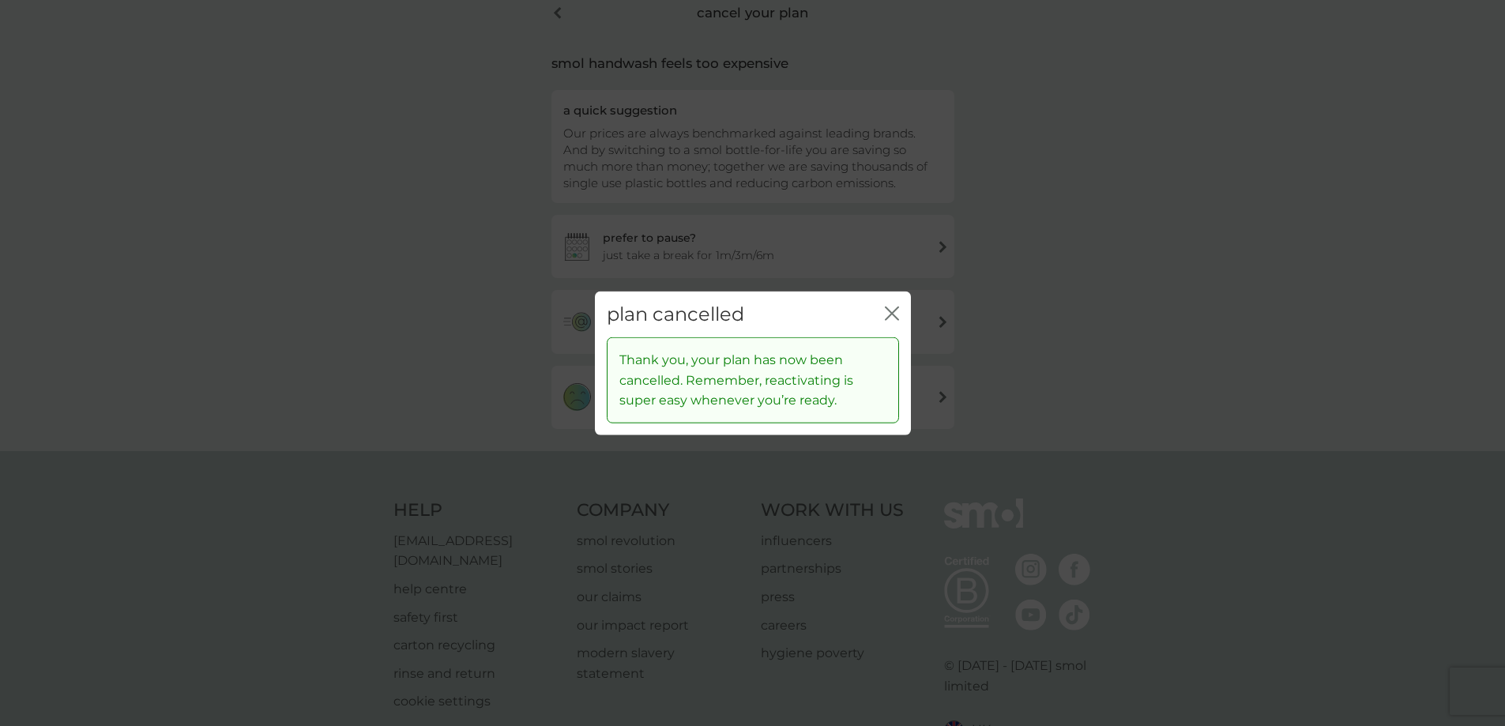
click at [895, 310] on icon "close" at bounding box center [895, 313] width 6 height 13
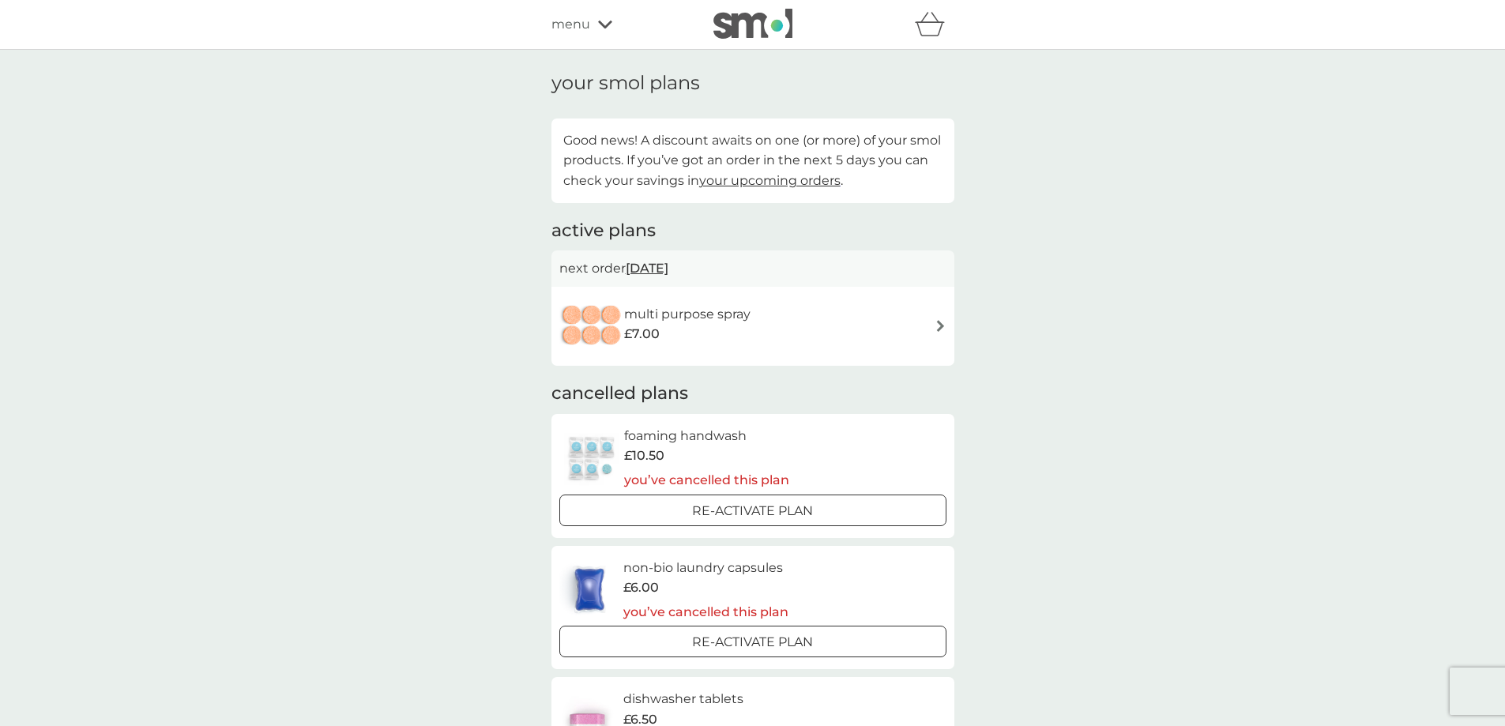
click at [757, 326] on div "multi purpose spray £7.00" at bounding box center [695, 326] width 142 height 44
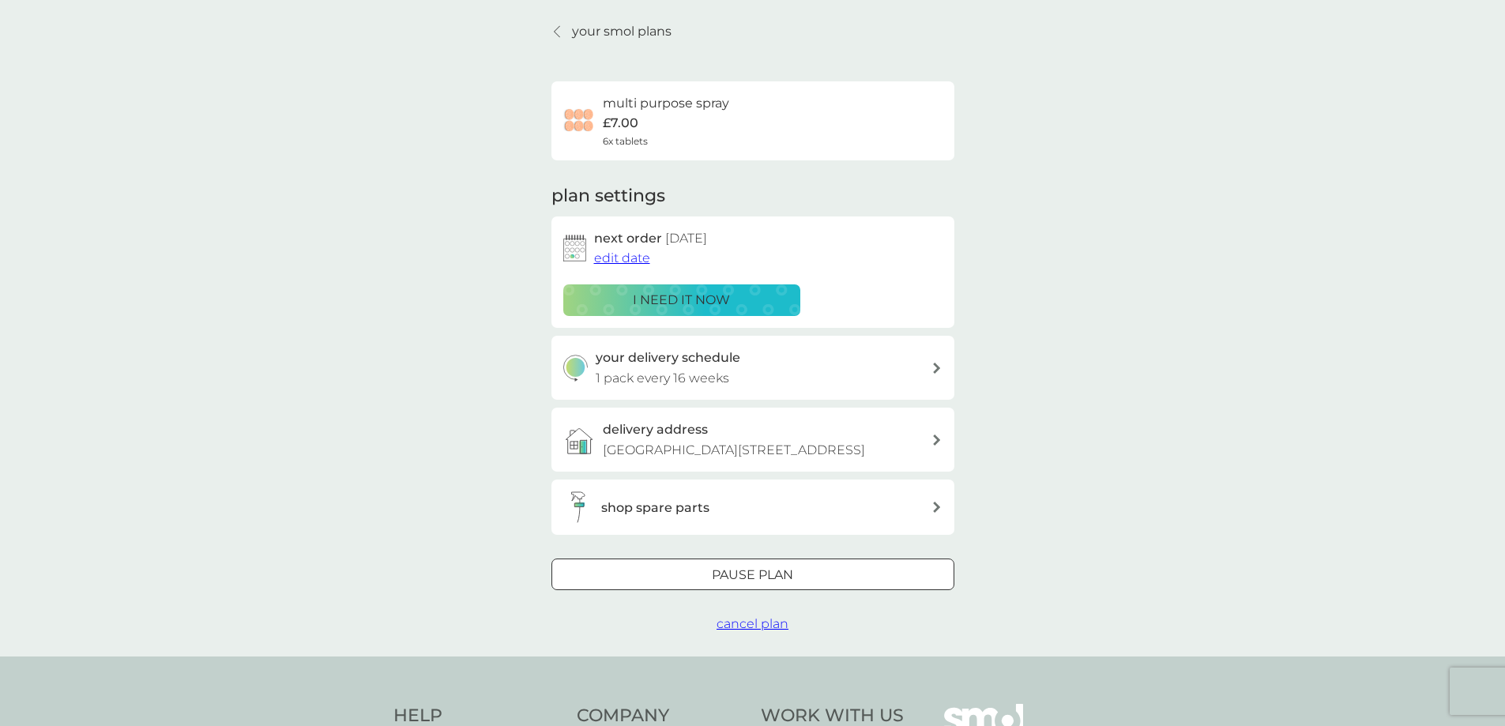
scroll to position [79, 0]
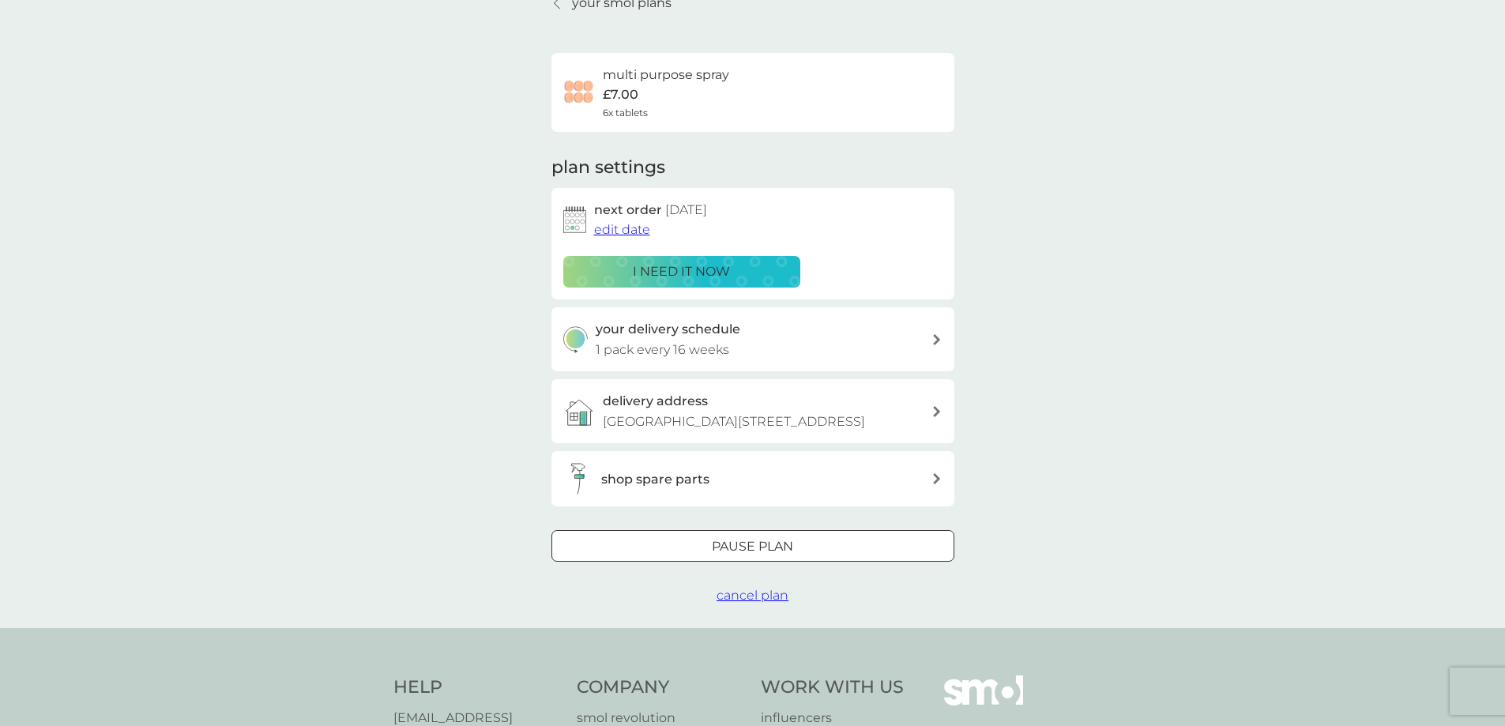
click at [747, 603] on span "cancel plan" at bounding box center [753, 595] width 72 height 15
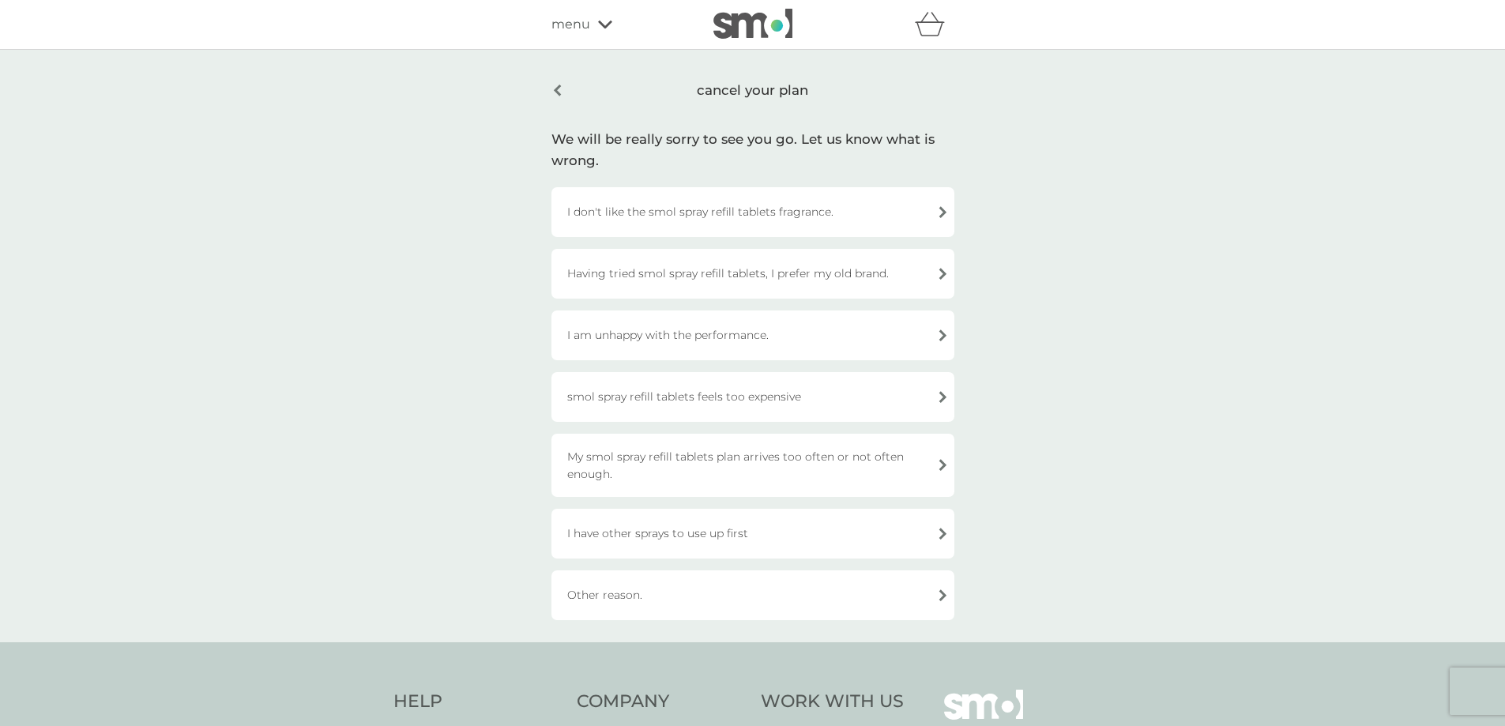
click at [699, 404] on div "smol spray refill tablets feels too expensive" at bounding box center [752, 397] width 403 height 50
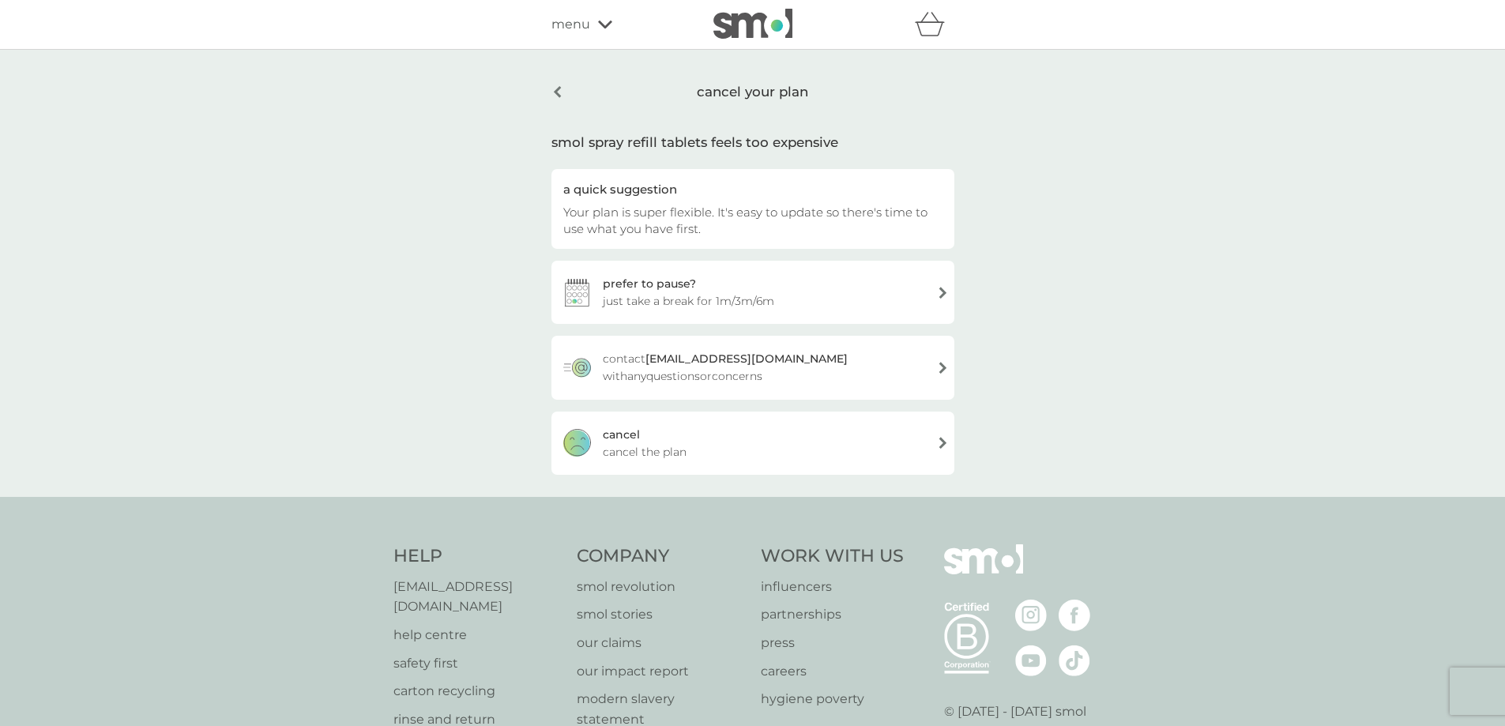
click at [681, 444] on span "cancel the plan" at bounding box center [645, 451] width 84 height 17
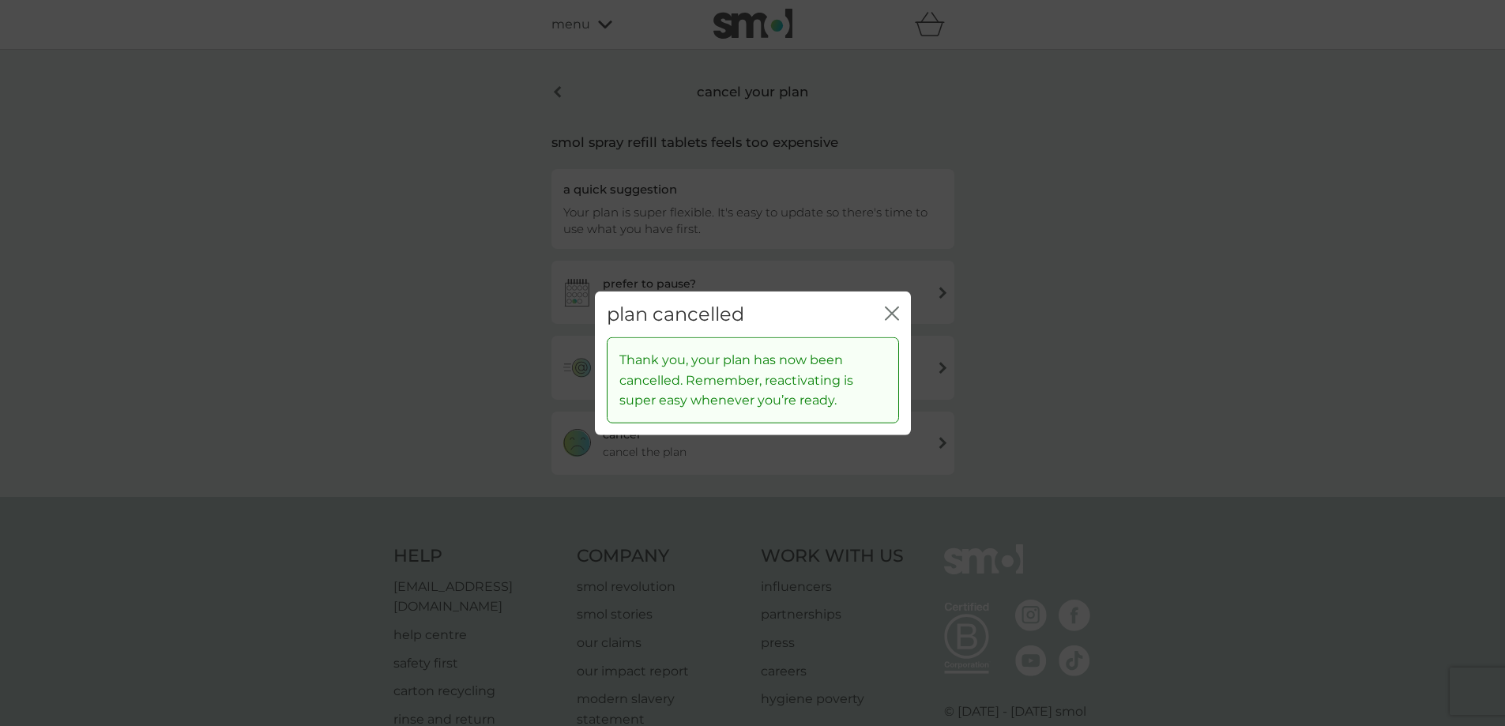
click at [890, 311] on icon "close" at bounding box center [892, 313] width 14 height 14
